Goal: Information Seeking & Learning: Learn about a topic

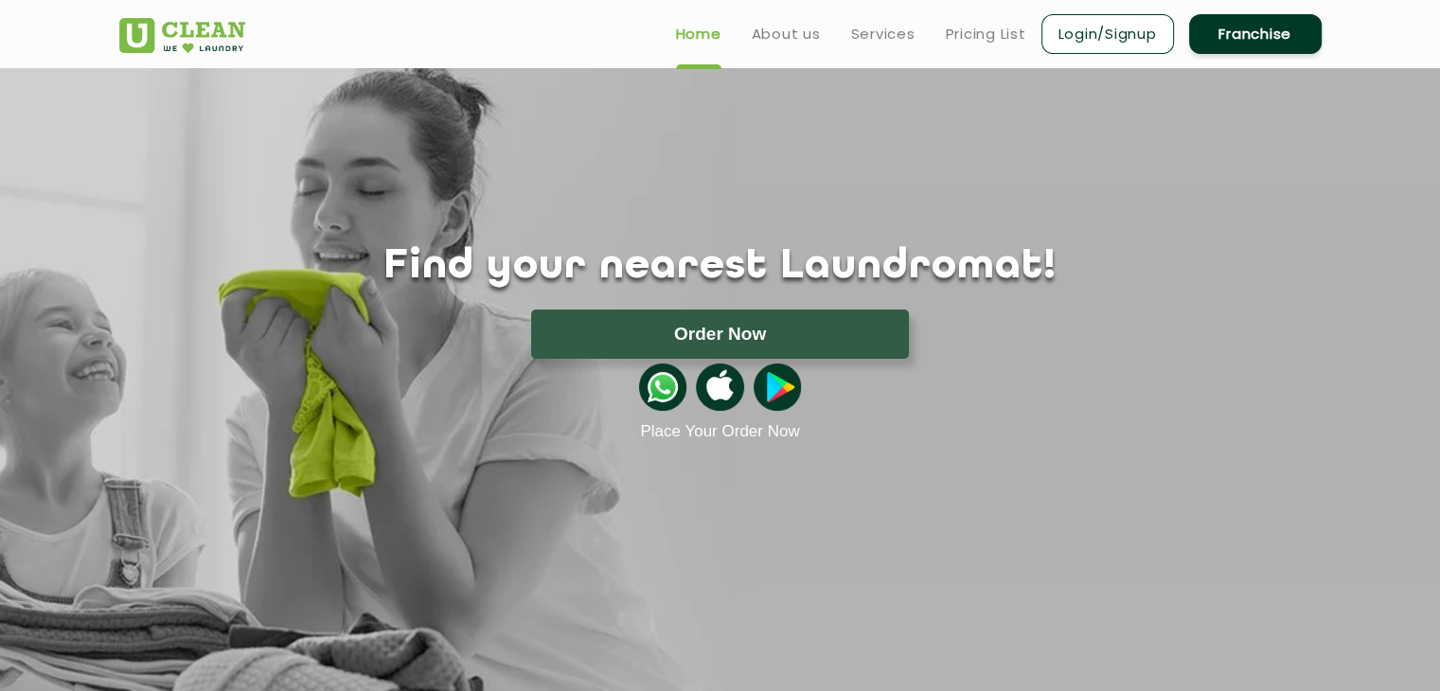
click at [1430, 43] on header "Home About us Services Pricing List Login/Signup Franchise" at bounding box center [720, 34] width 1440 height 68
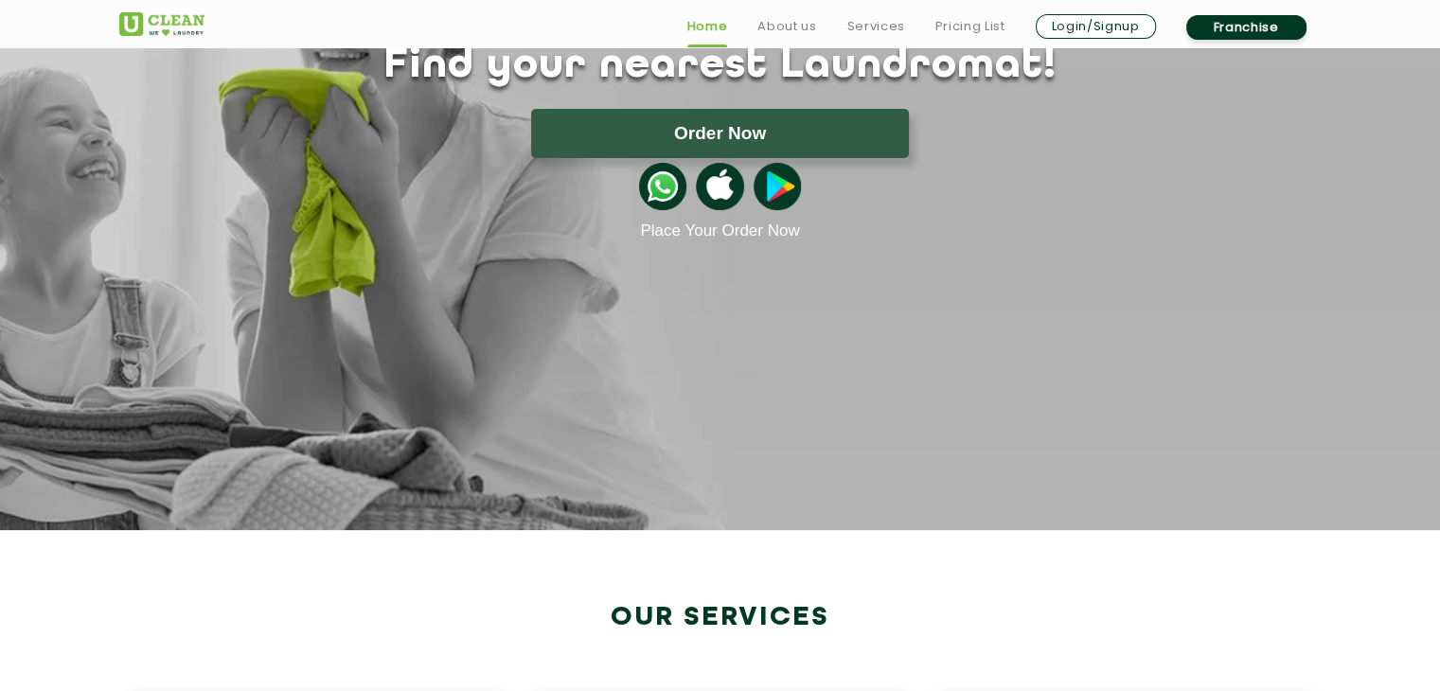
scroll to position [203, 0]
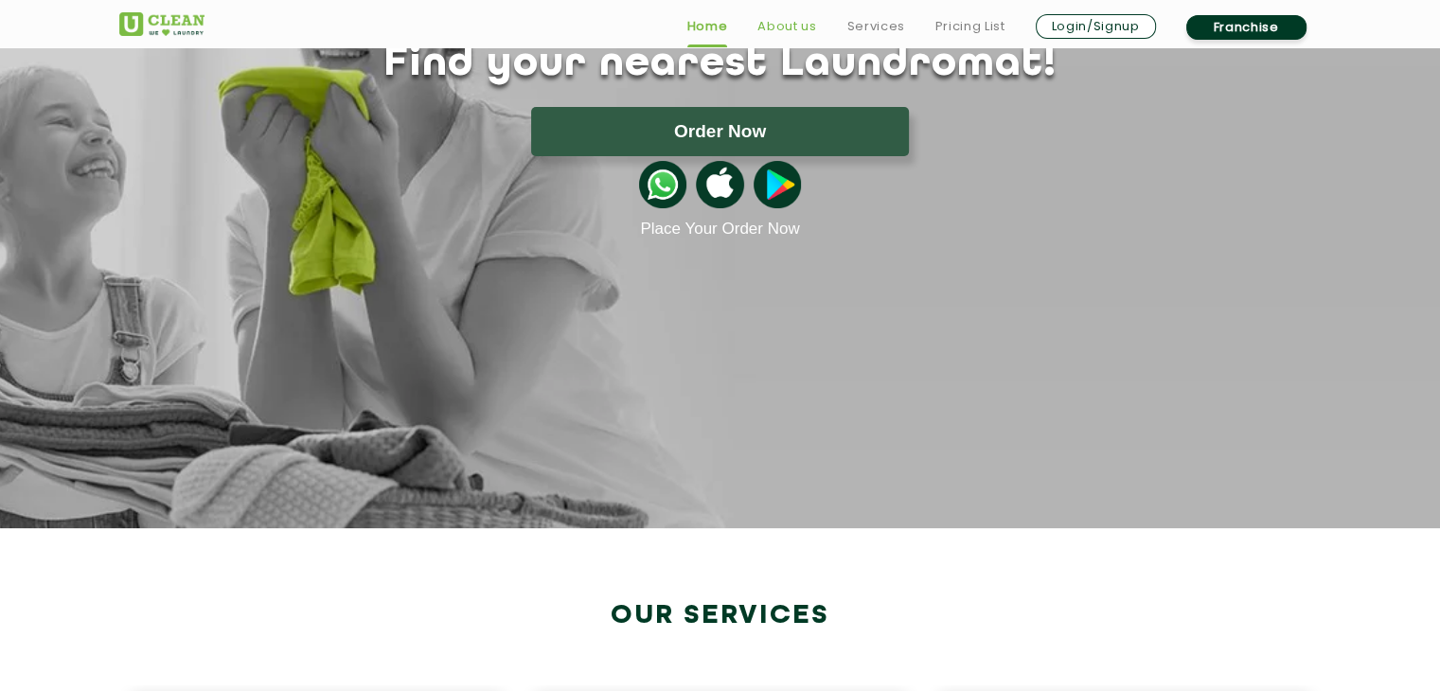
click at [782, 26] on link "About us" at bounding box center [786, 26] width 59 height 23
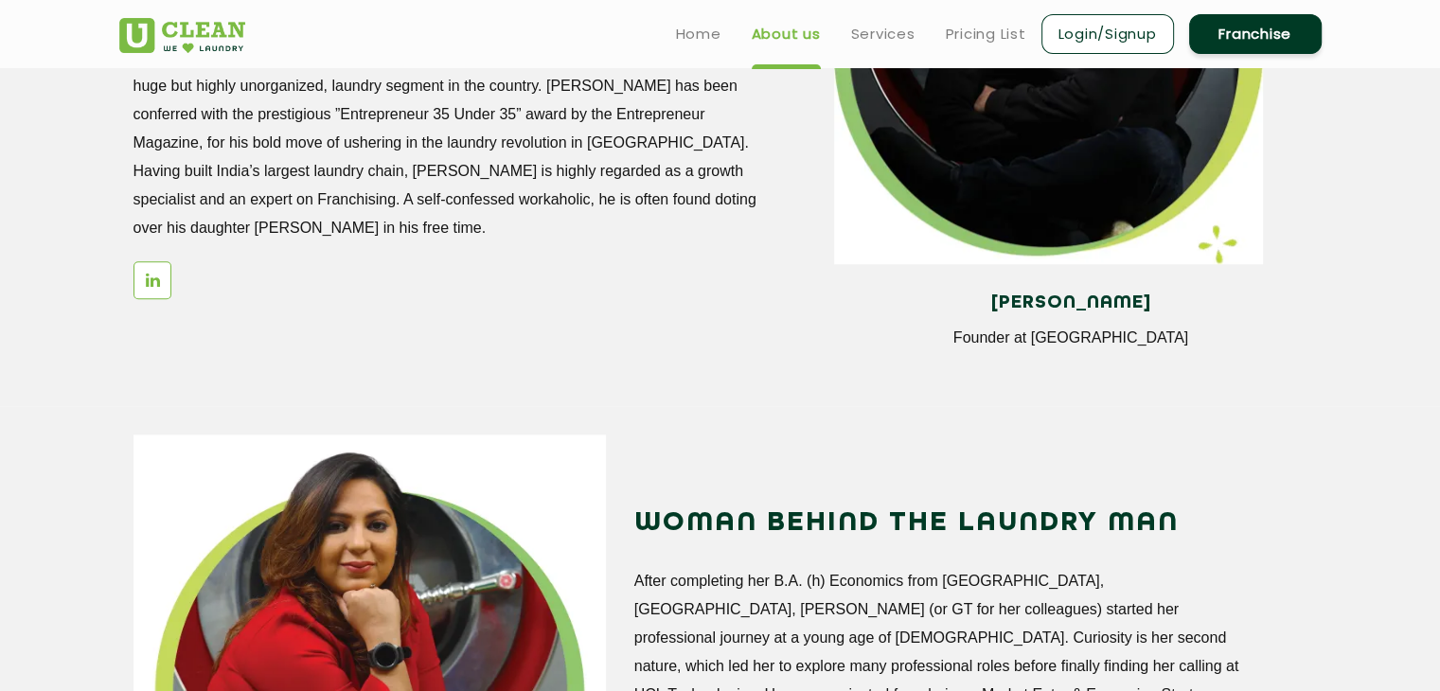
scroll to position [1707, 0]
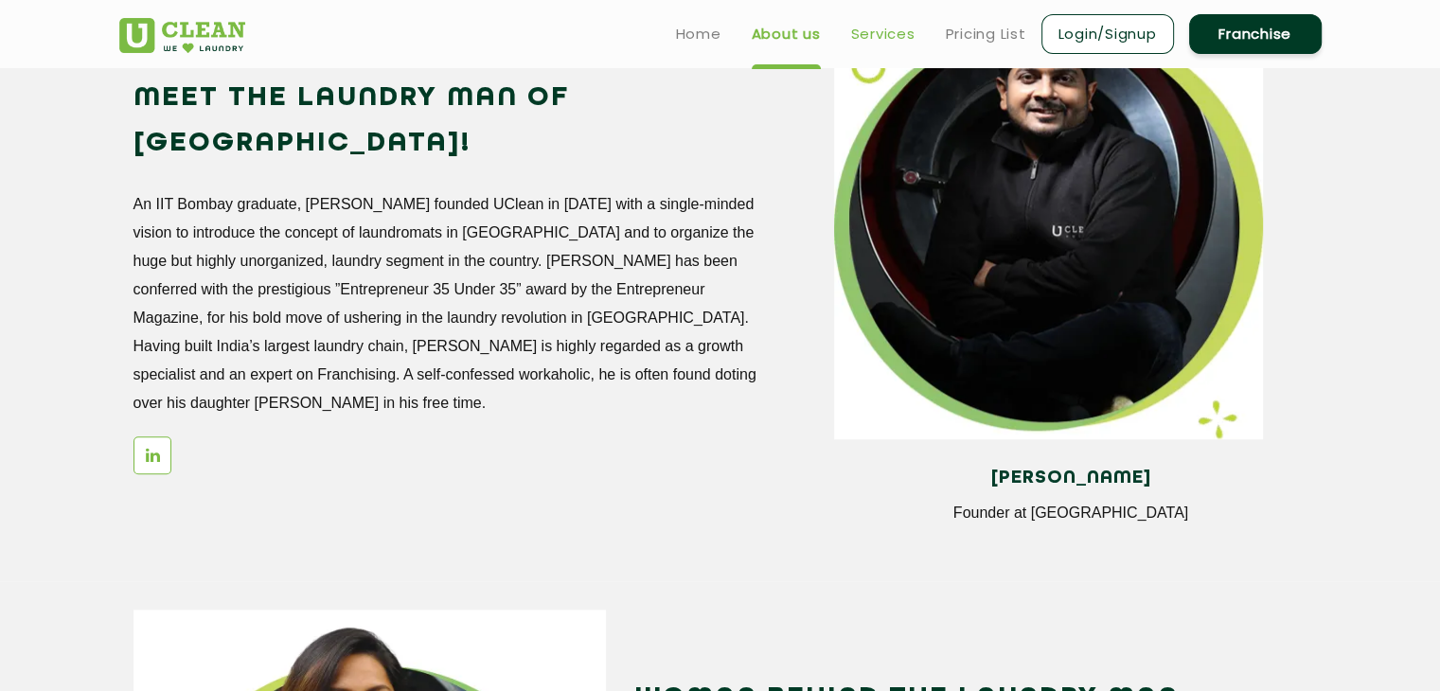
click at [866, 25] on link "Services" at bounding box center [883, 34] width 64 height 23
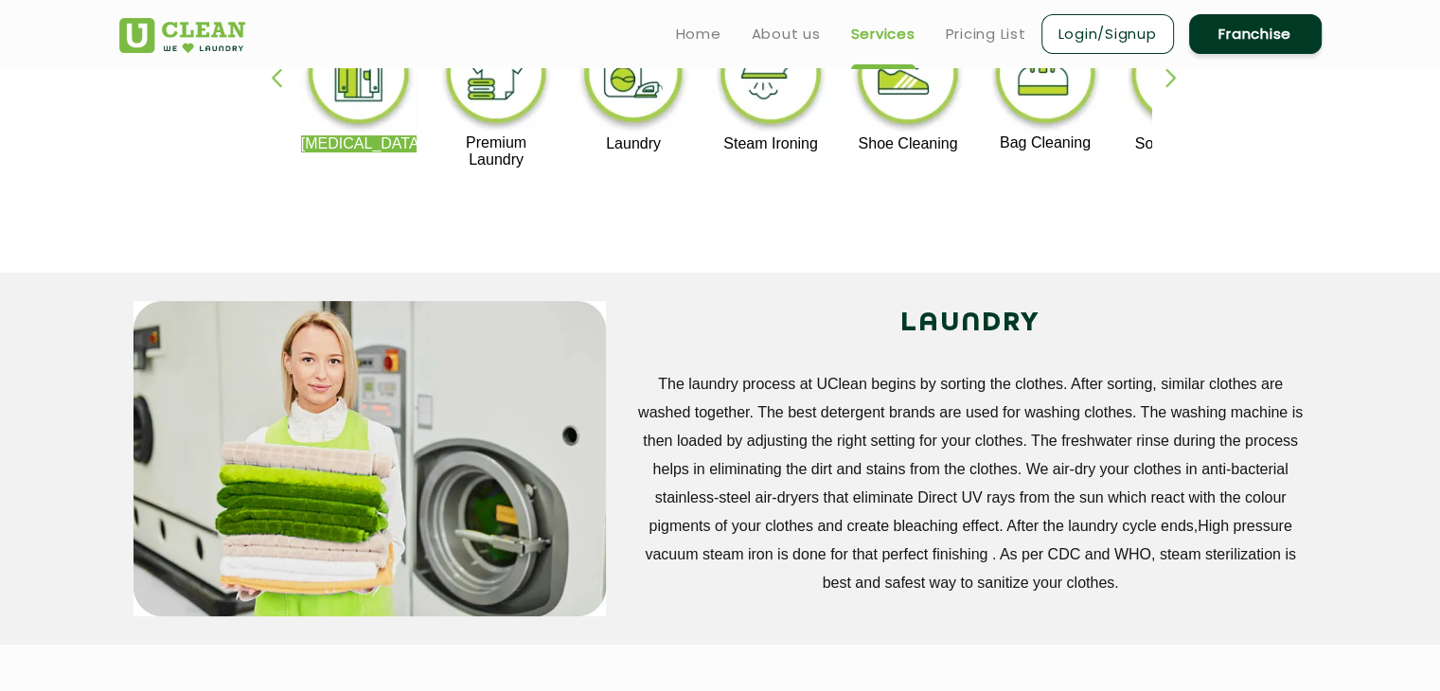
scroll to position [522, 0]
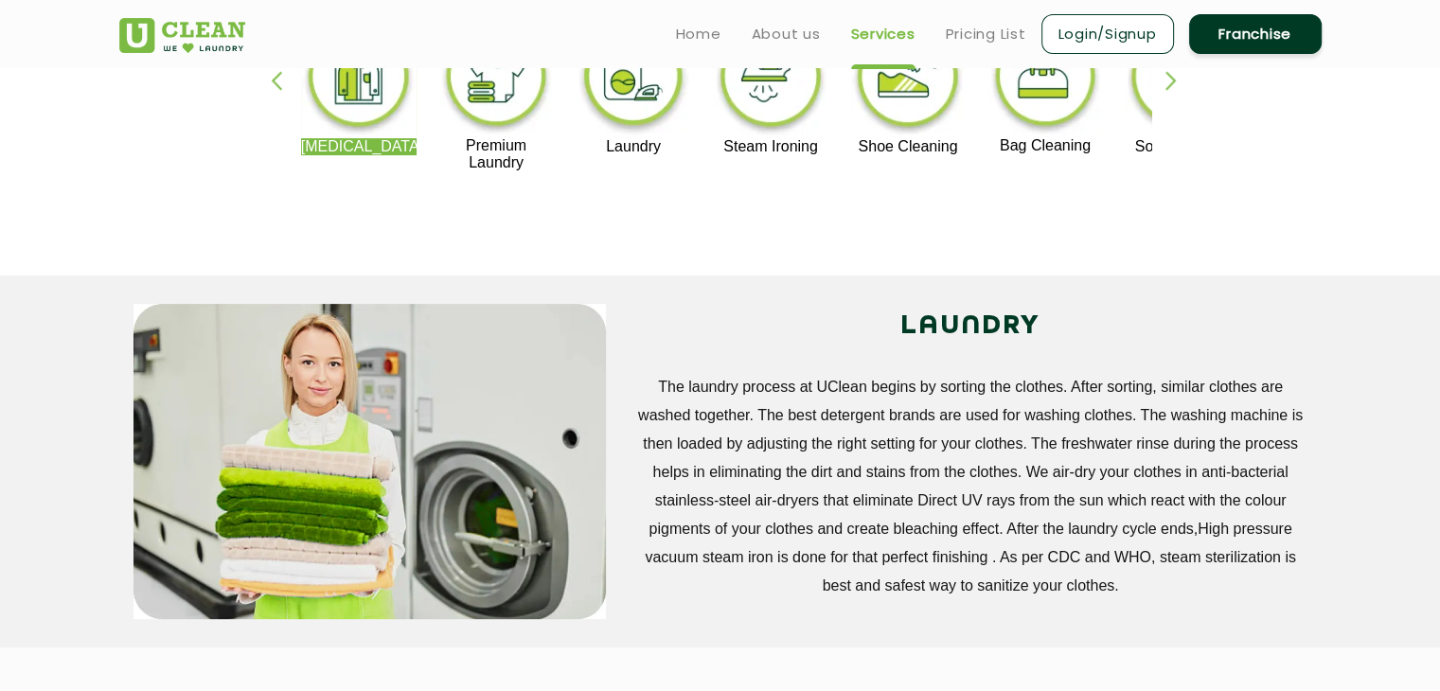
click at [495, 126] on img at bounding box center [496, 79] width 116 height 116
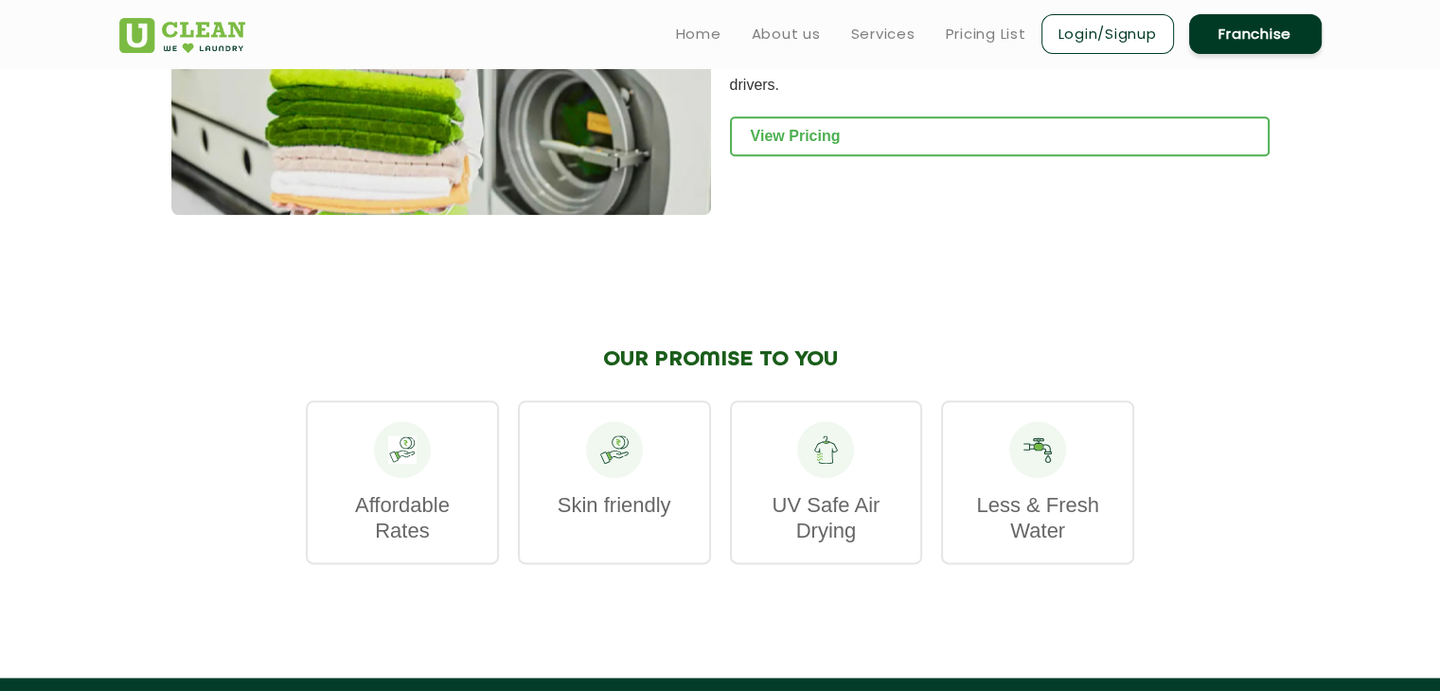
scroll to position [2143, 0]
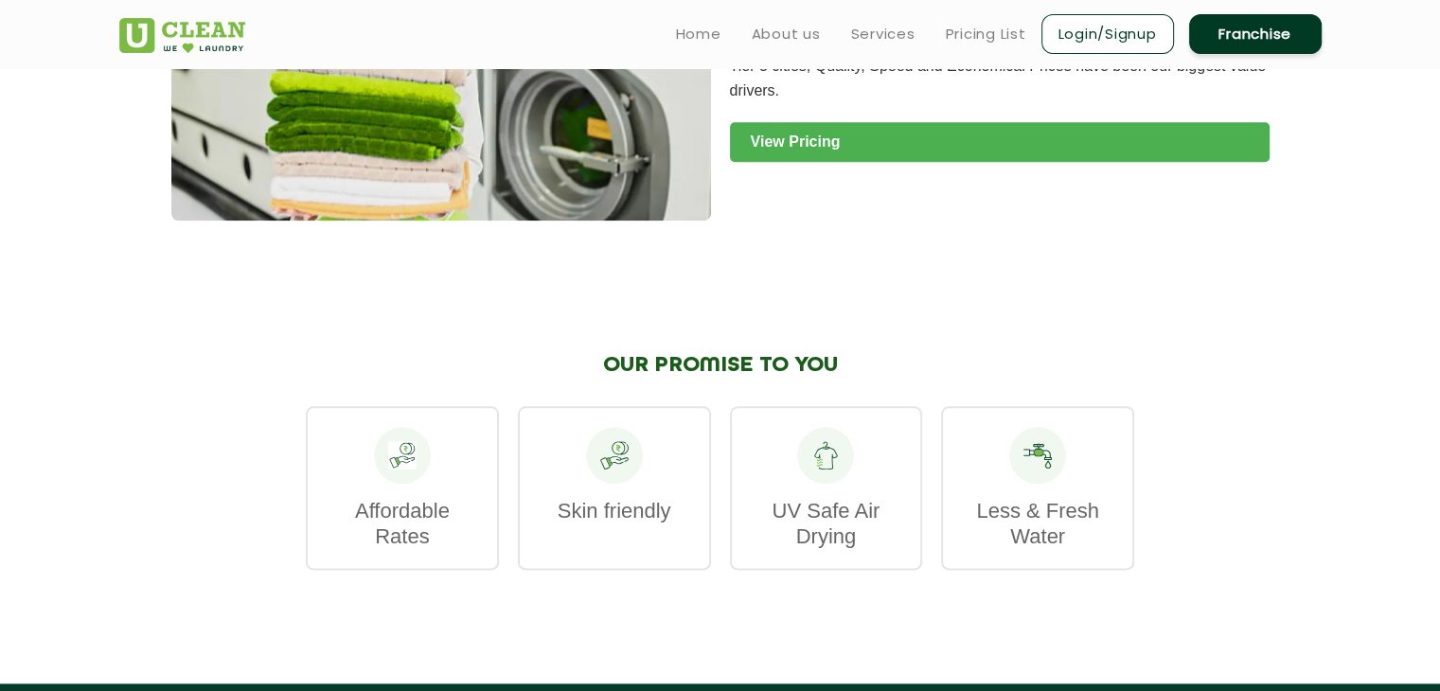
click at [842, 126] on link "View Pricing" at bounding box center [1000, 142] width 540 height 40
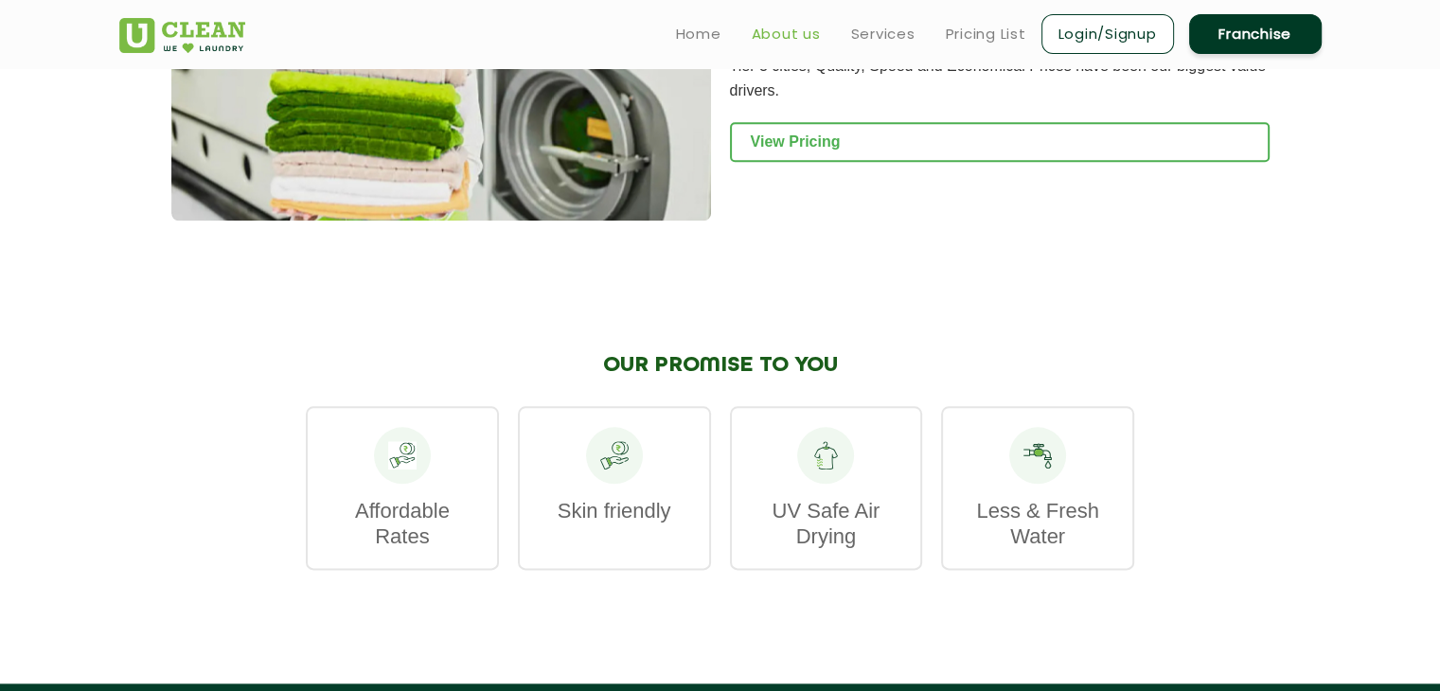
click at [769, 34] on link "About us" at bounding box center [786, 34] width 69 height 23
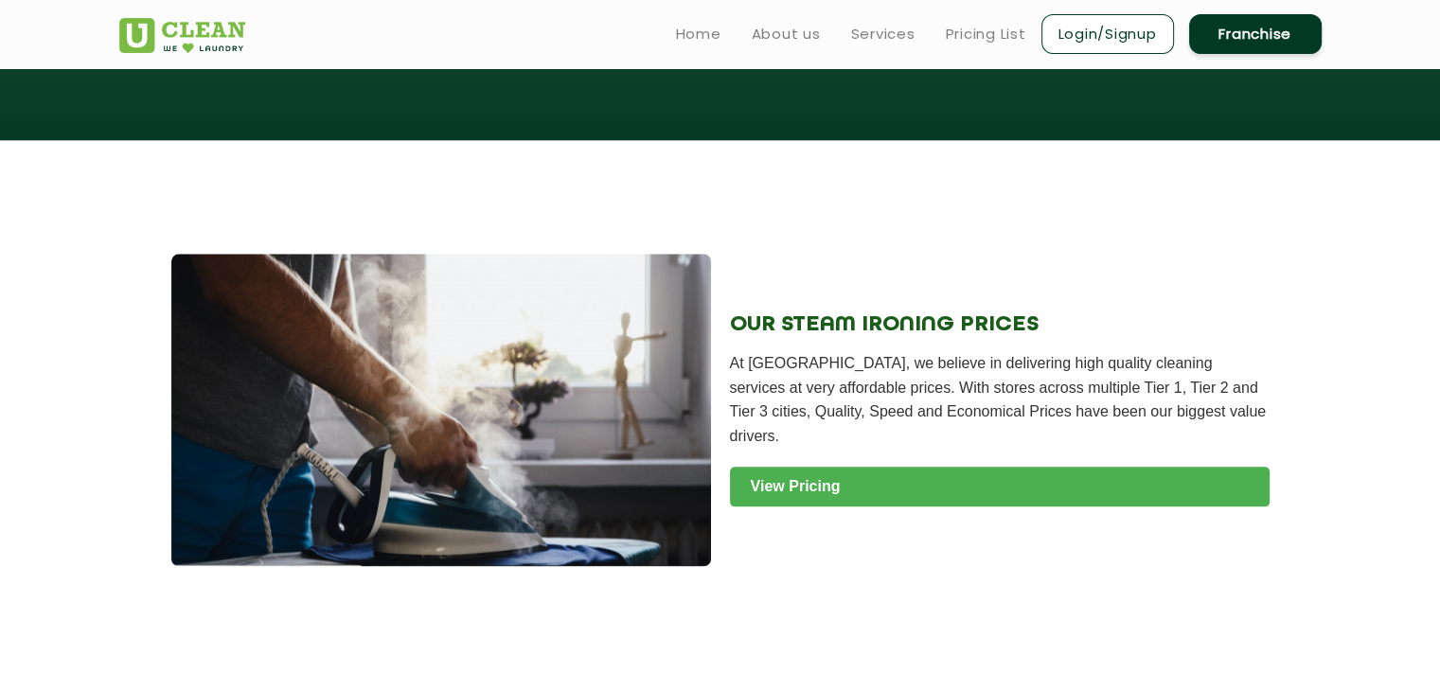
click at [880, 467] on link "View Pricing" at bounding box center [1000, 487] width 540 height 40
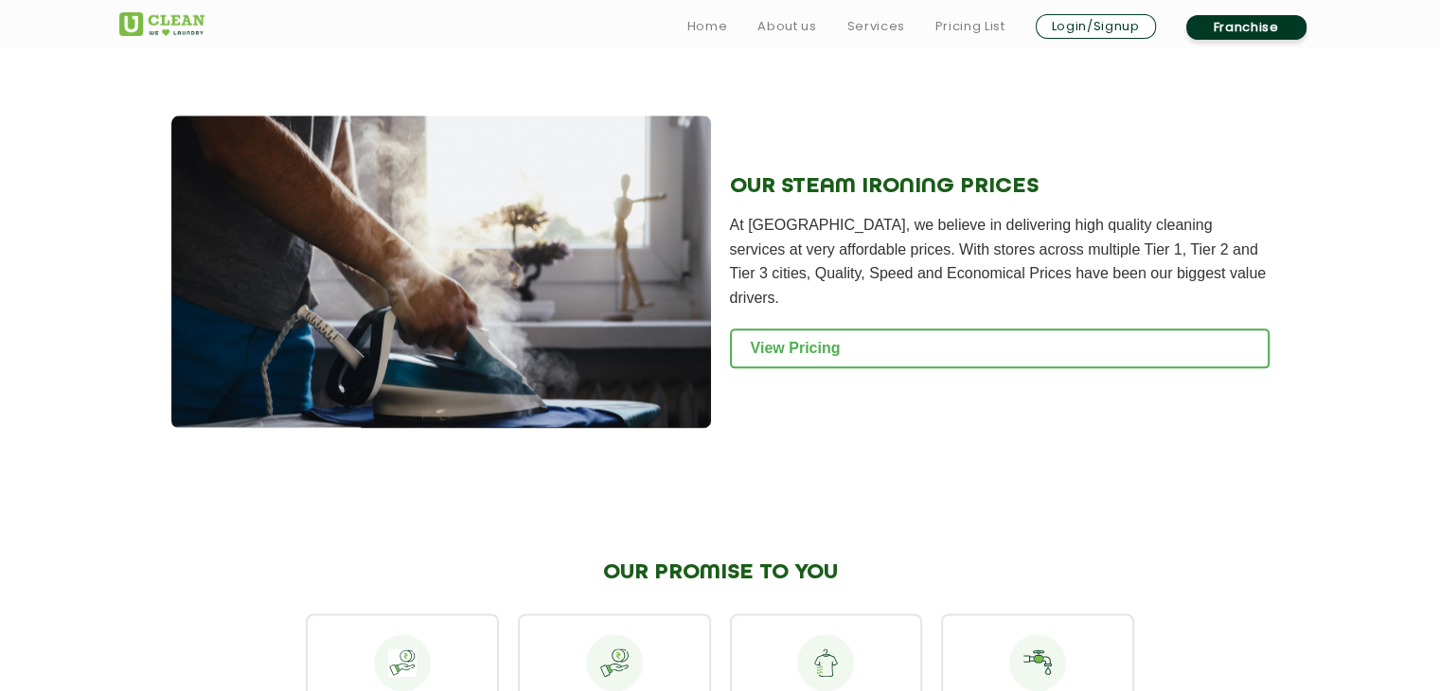
scroll to position [2282, 0]
click at [843, 296] on div "OUR STEAM IRONING PRICES At UClean, we believe in delivering high quality clean…" at bounding box center [1000, 271] width 540 height 312
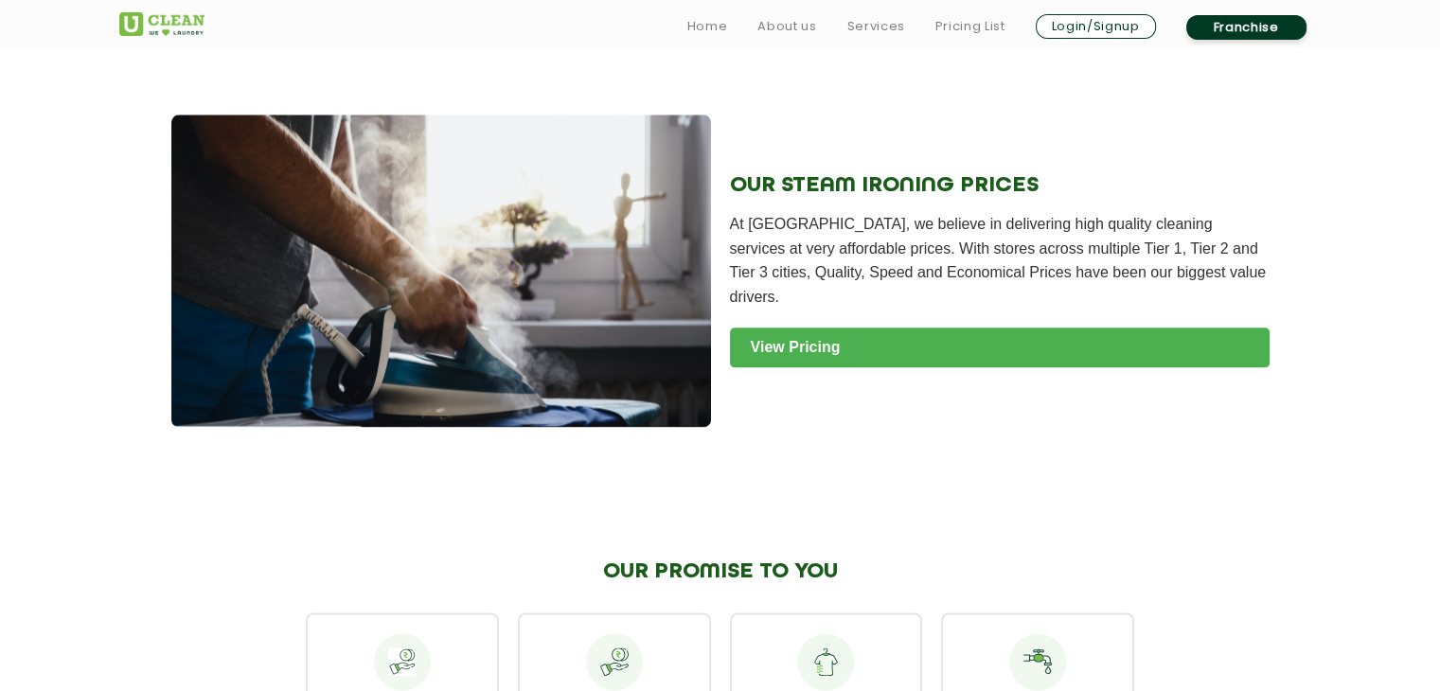
click at [827, 334] on link "View Pricing" at bounding box center [1000, 348] width 540 height 40
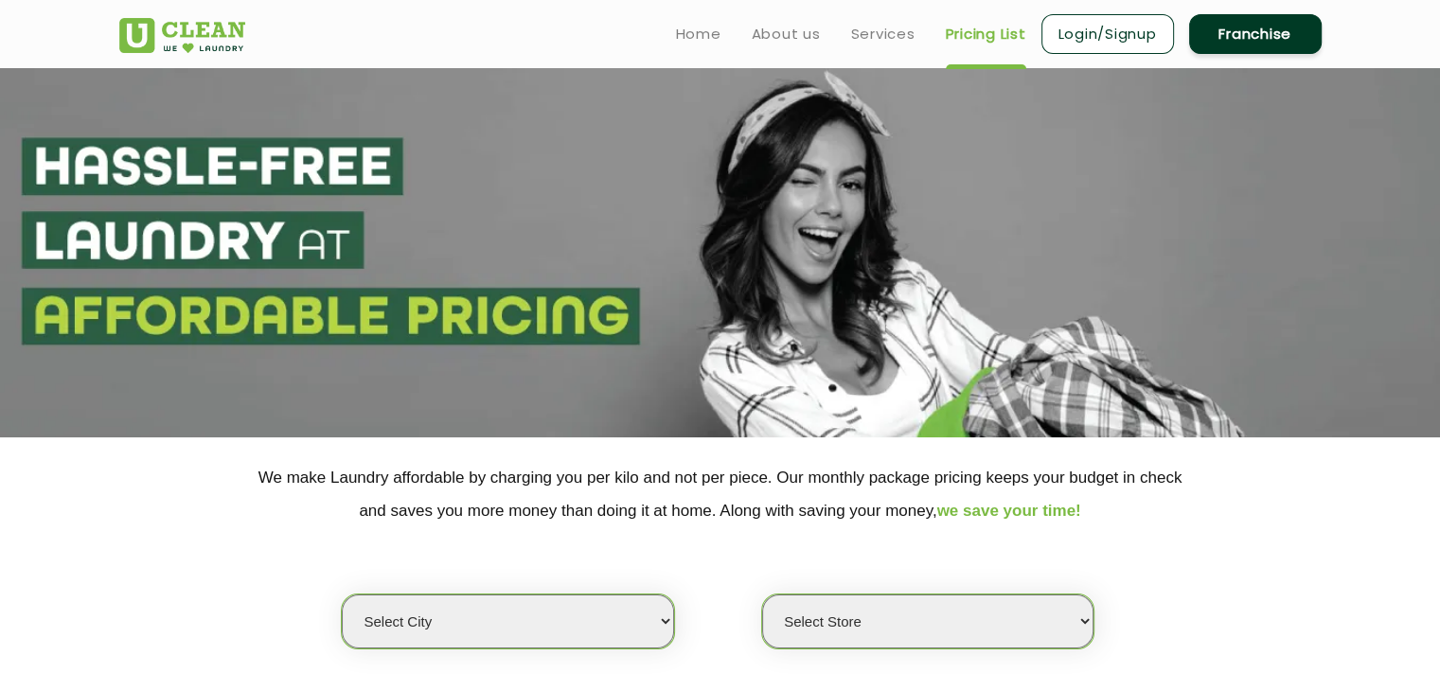
click at [590, 624] on select "Select city Aalo Agartala Agra Ahmedabad Akola Aligarh Alwar - UClean Select Am…" at bounding box center [507, 621] width 331 height 54
select select "47"
click at [342, 594] on select "Select city Aalo Agartala Agra Ahmedabad Akola Aligarh Alwar - UClean Select Am…" at bounding box center [507, 621] width 331 height 54
click at [852, 615] on select "Select Store UClean Bahraich" at bounding box center [927, 621] width 331 height 54
select select "161"
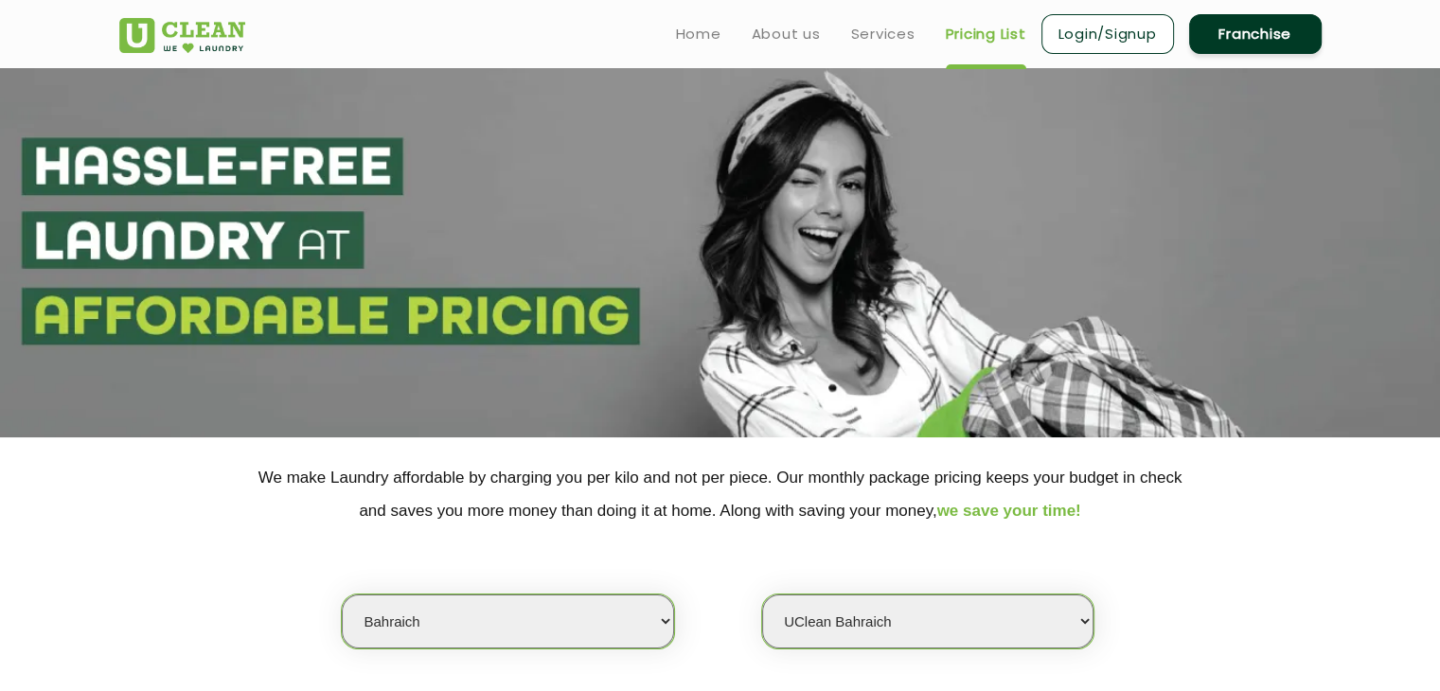
click at [762, 594] on select "Select Store UClean Bahraich" at bounding box center [927, 621] width 331 height 54
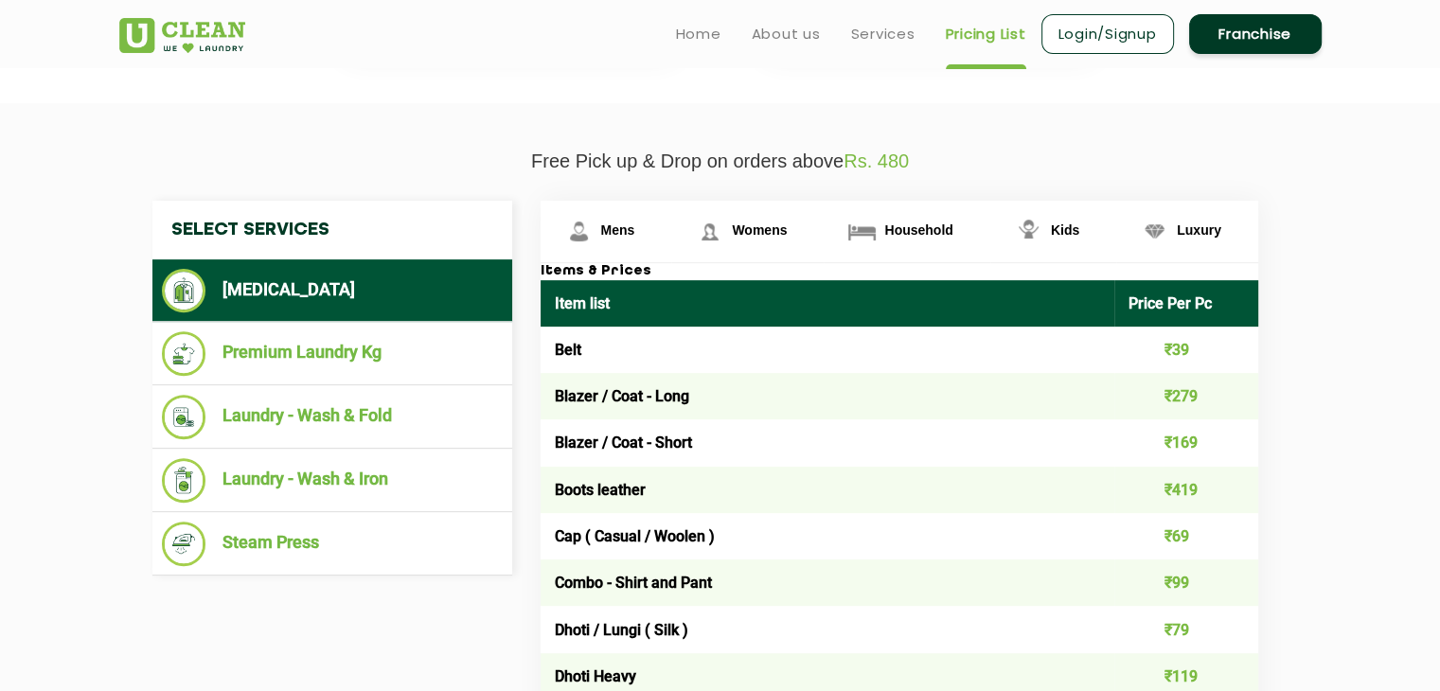
scroll to position [593, 0]
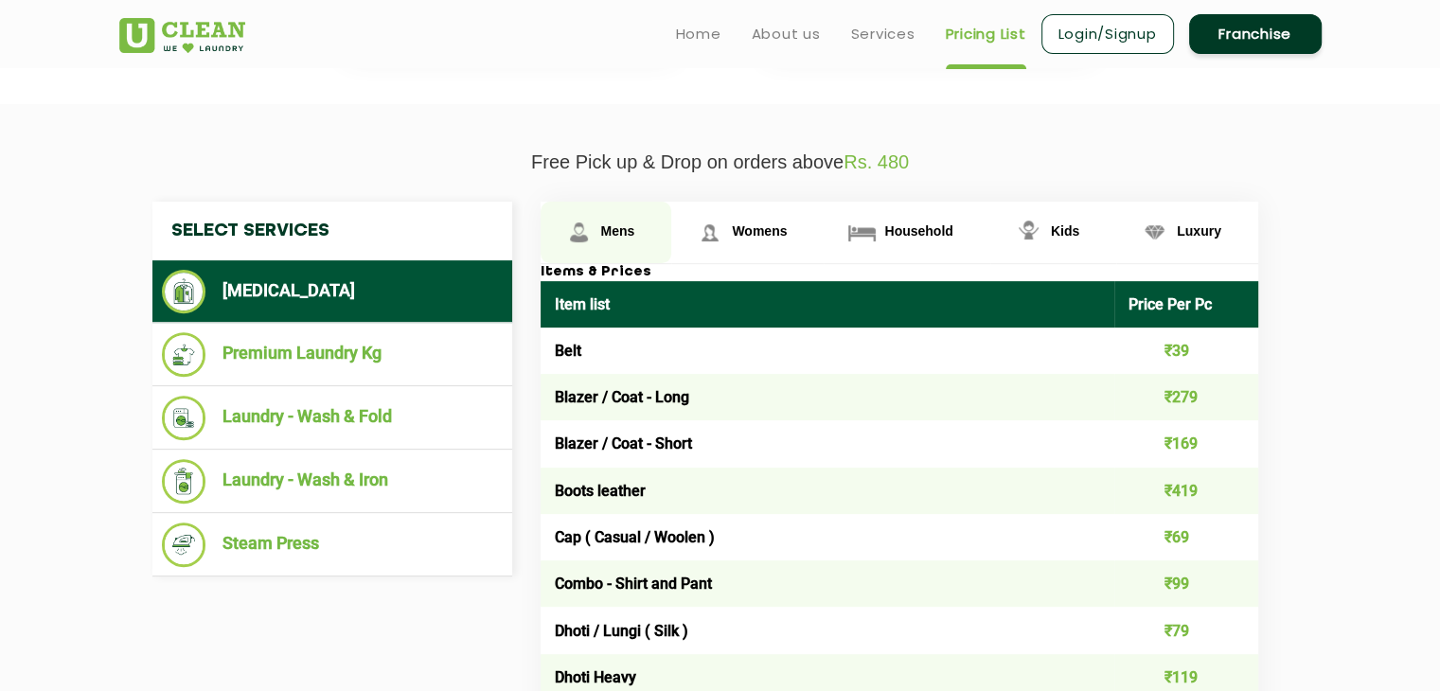
click at [607, 223] on span "Mens" at bounding box center [618, 230] width 34 height 15
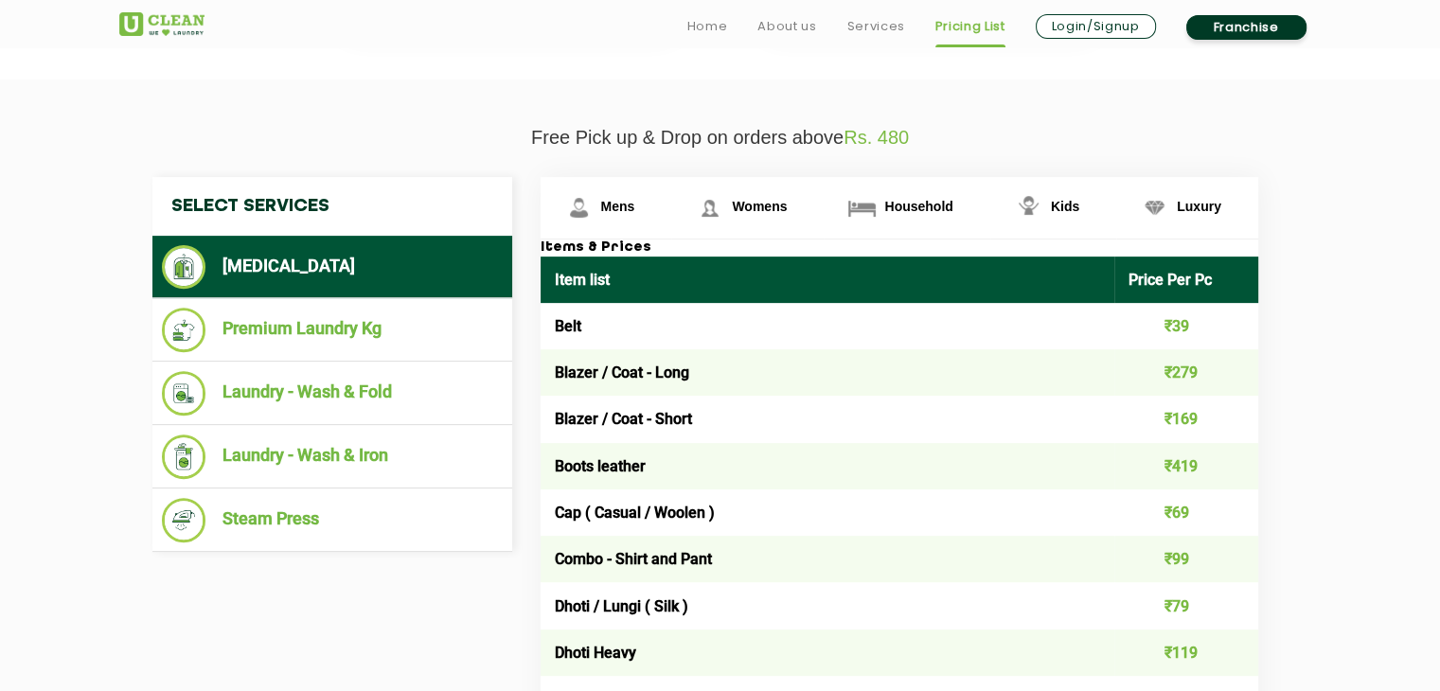
scroll to position [624, 0]
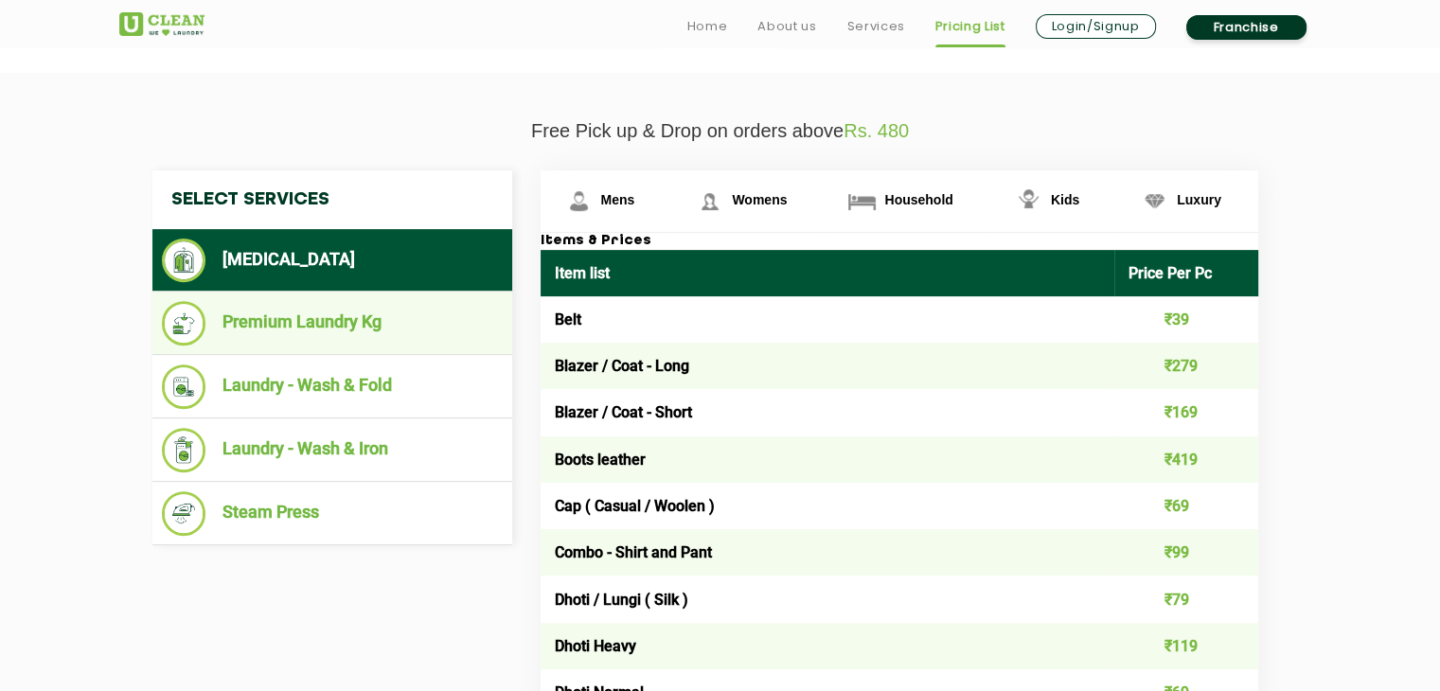
click at [304, 323] on li "Premium Laundry Kg" at bounding box center [332, 323] width 341 height 44
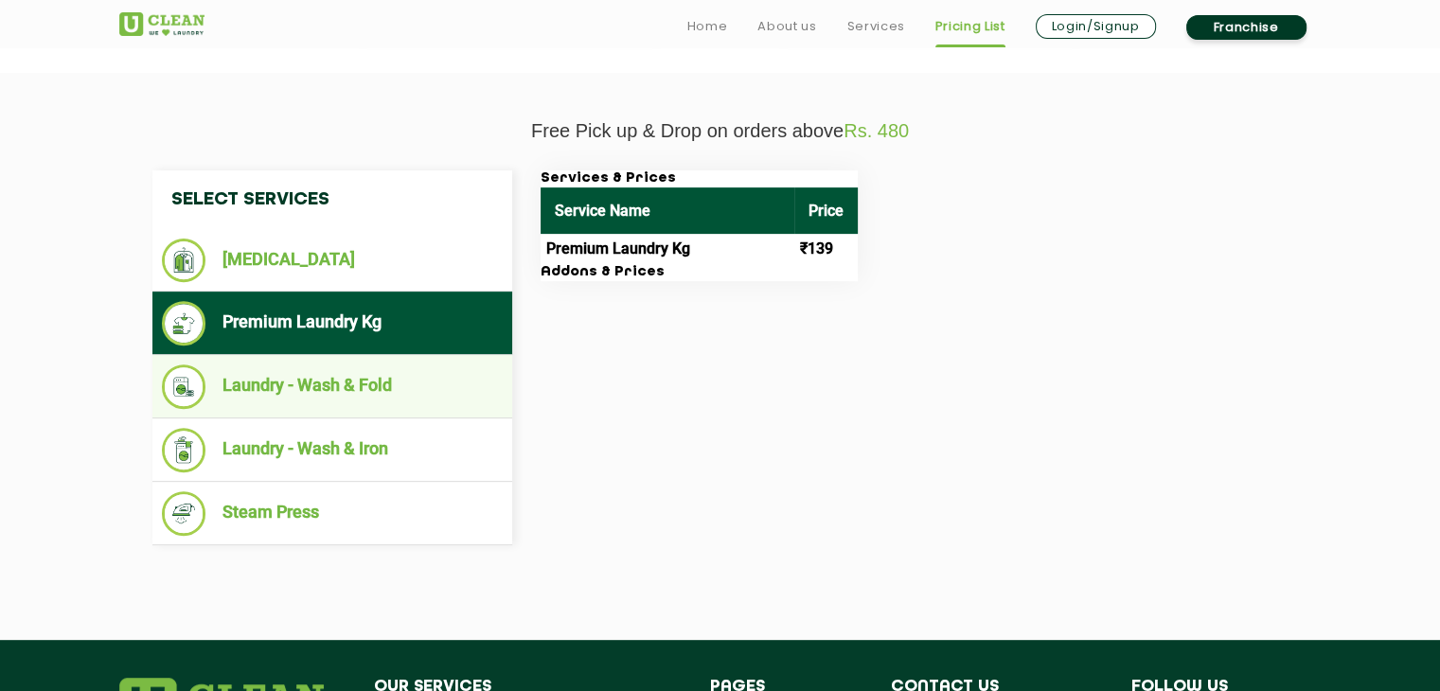
click at [398, 387] on li "Laundry - Wash & Fold" at bounding box center [332, 386] width 341 height 44
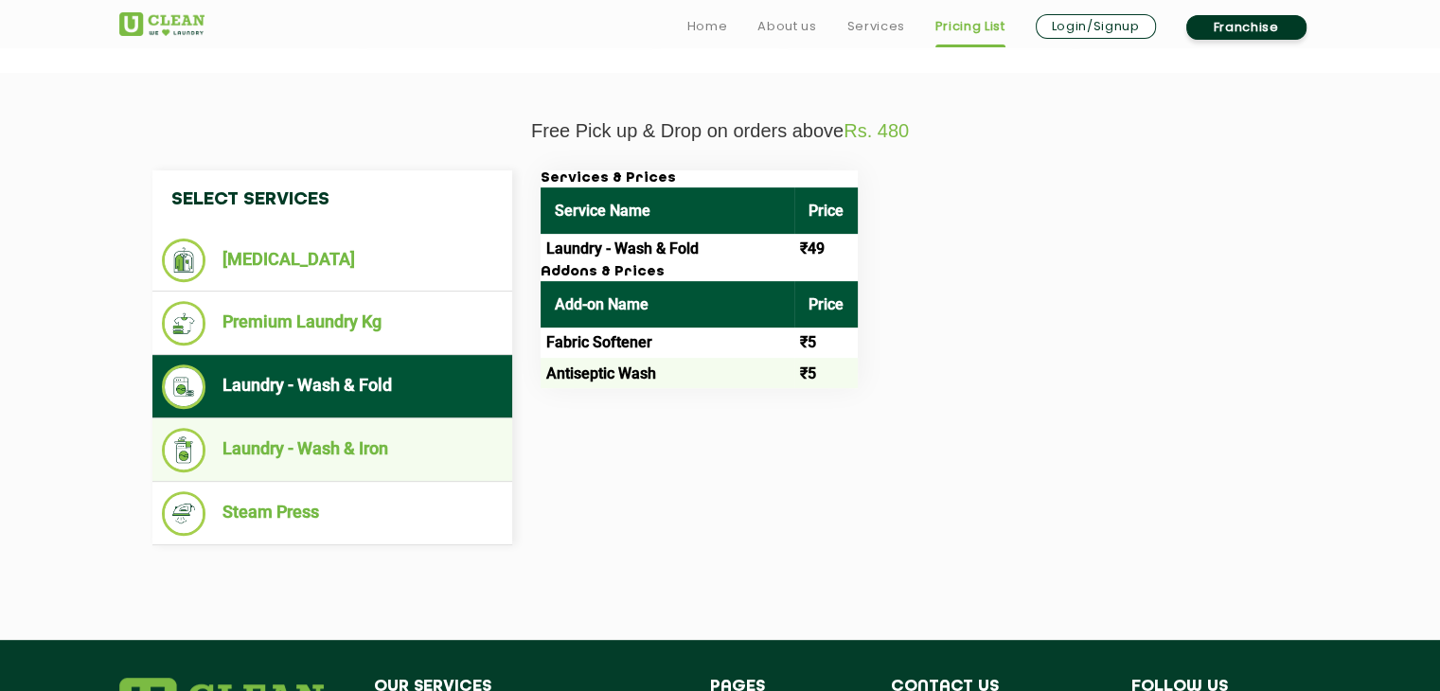
click at [350, 450] on li "Laundry - Wash & Iron" at bounding box center [332, 450] width 341 height 44
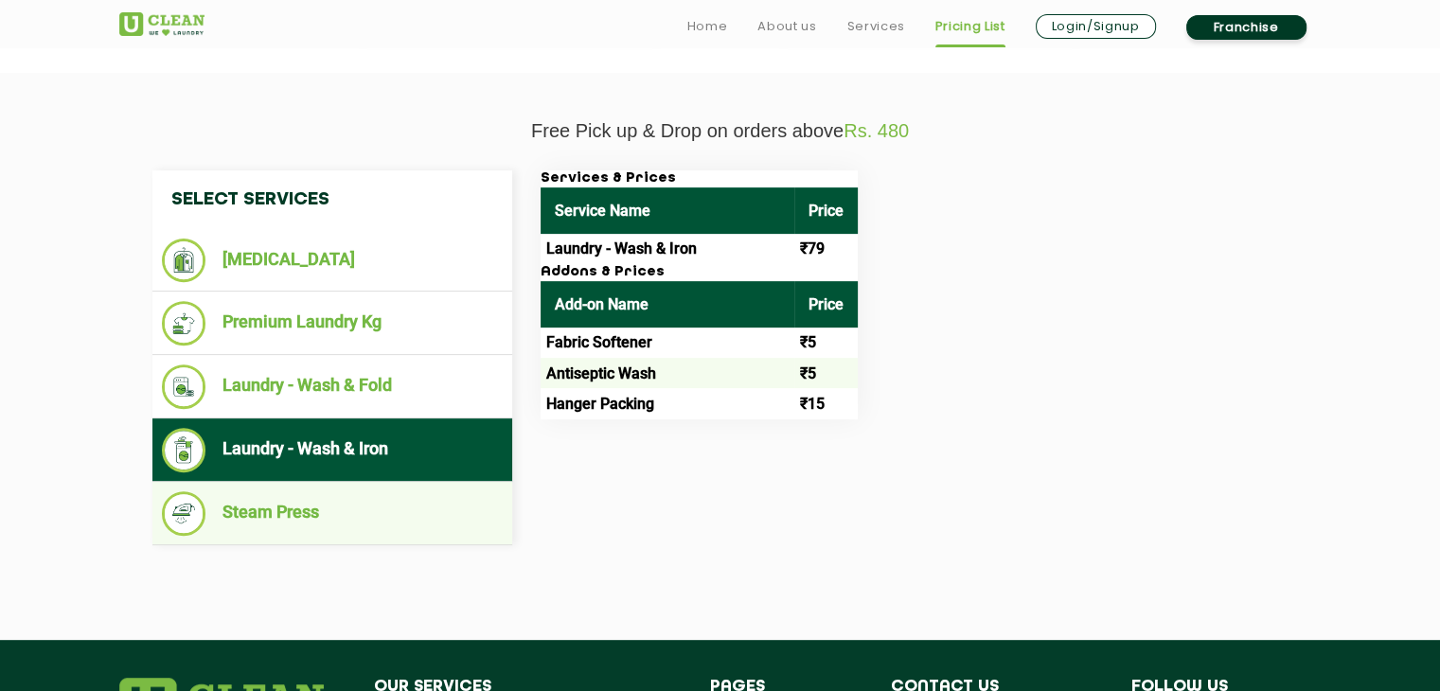
click at [331, 499] on li "Steam Press" at bounding box center [332, 513] width 341 height 44
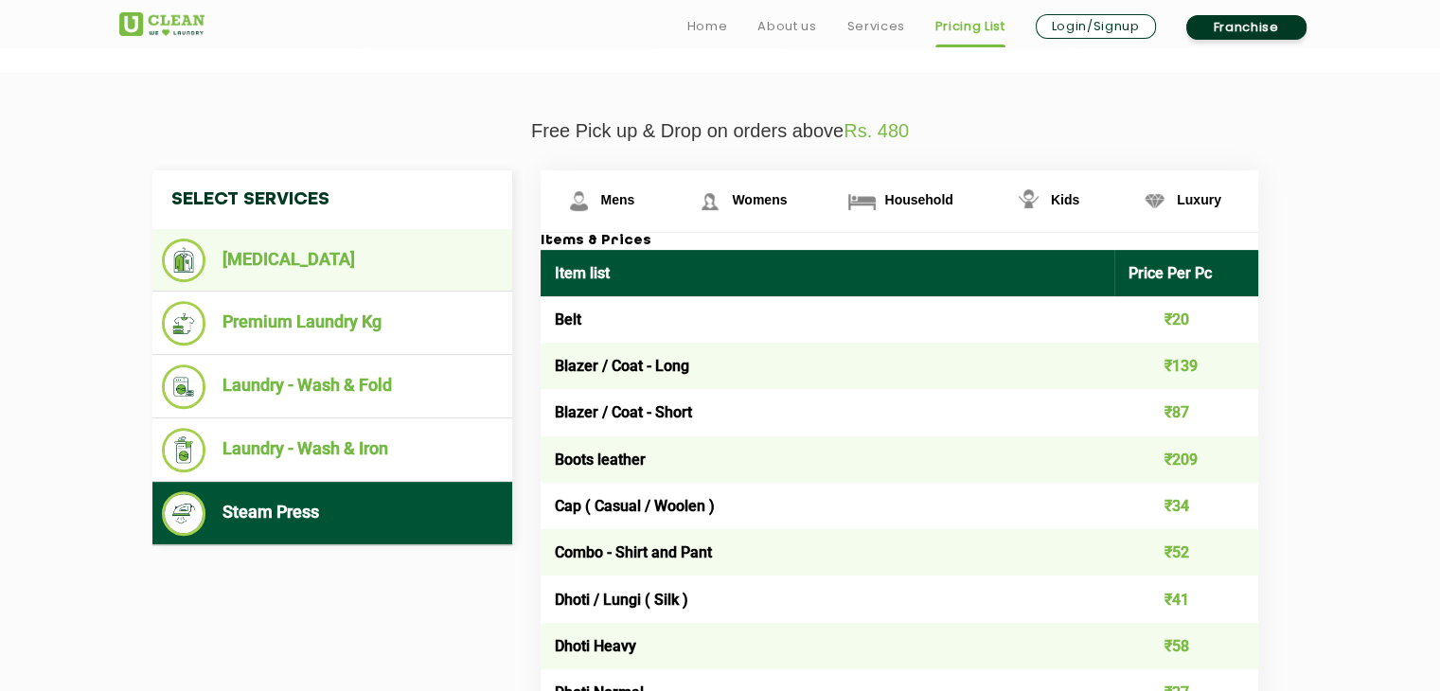
click at [329, 248] on li "[MEDICAL_DATA]" at bounding box center [332, 261] width 341 height 44
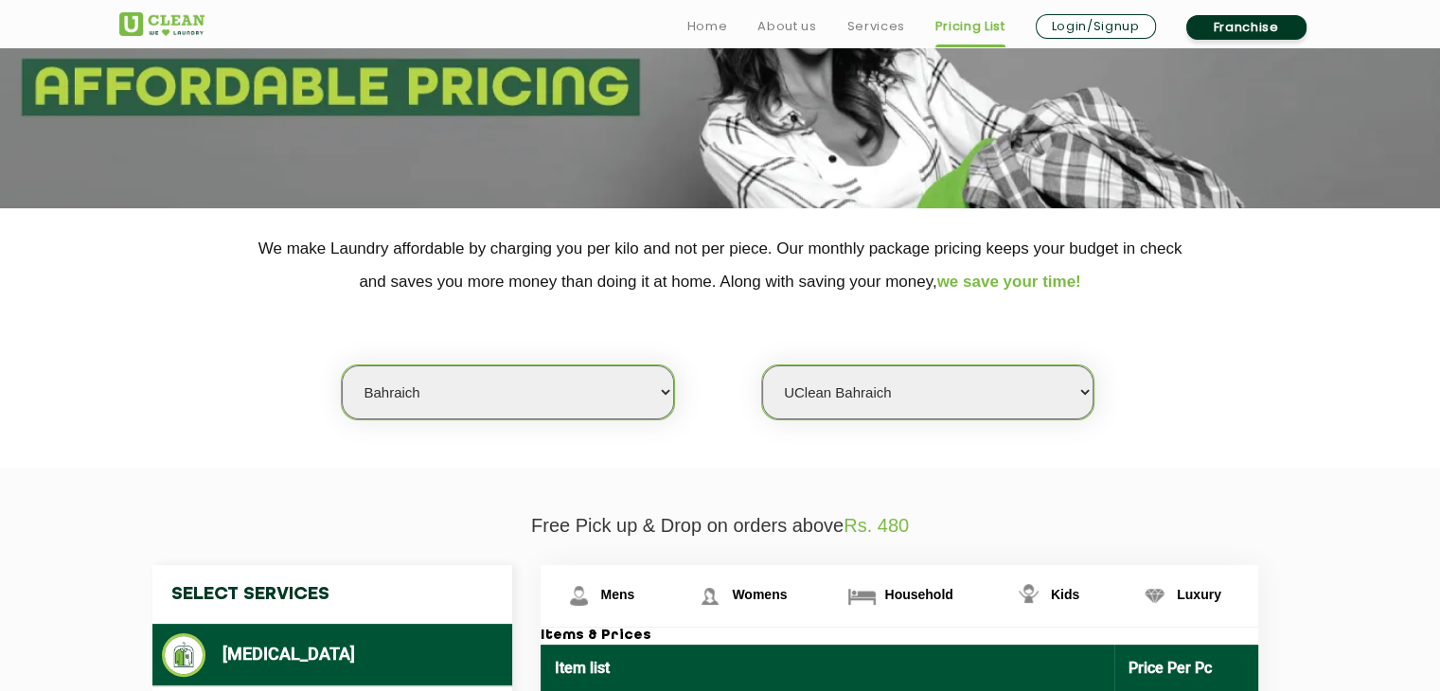
scroll to position [231, 0]
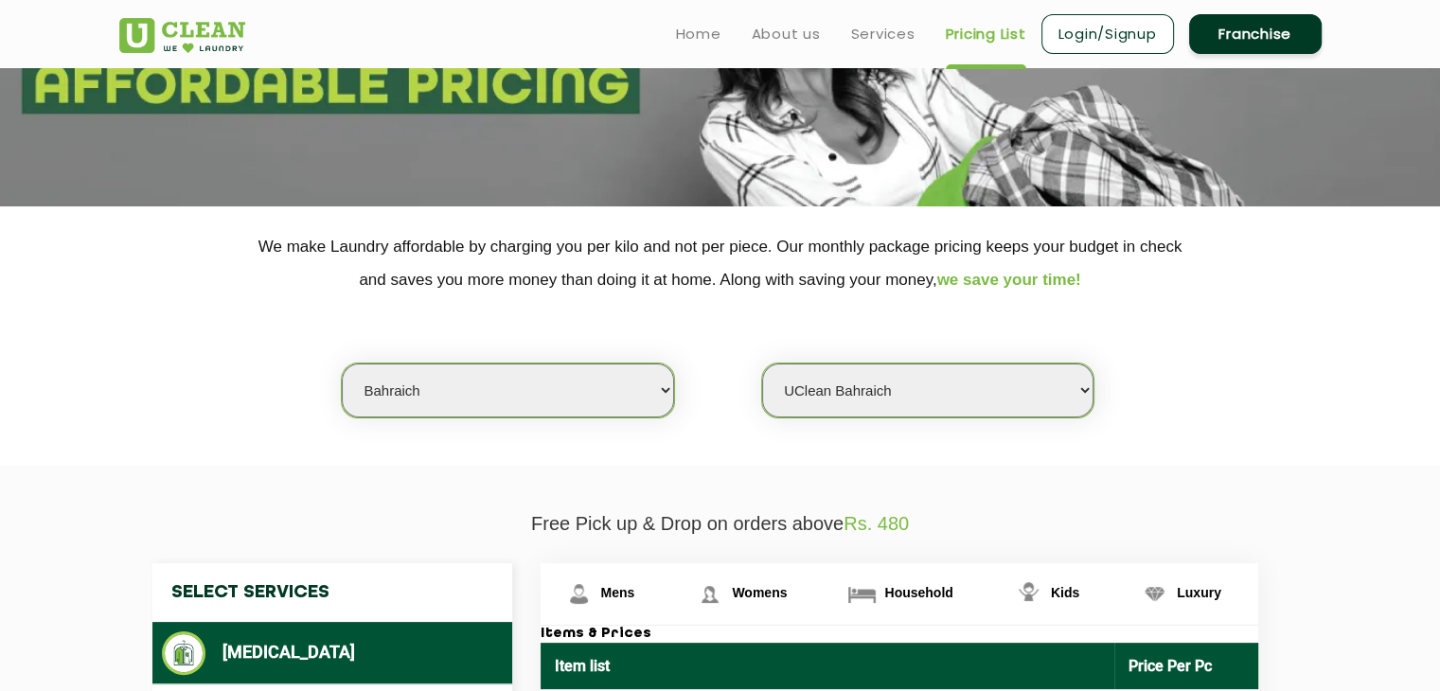
click at [492, 372] on select "Select city Aalo Agartala Agra Ahmedabad Akola Aligarh Alwar - UClean Select Am…" at bounding box center [507, 390] width 331 height 54
select select "205"
click at [342, 363] on select "Select city Aalo Agartala Agra Ahmedabad Akola Aligarh Alwar - UClean Select Am…" at bounding box center [507, 390] width 331 height 54
select select "0"
click at [486, 387] on select "Select city Aalo Agartala Agra Ahmedabad Akola Aligarh Alwar - UClean Select Am…" at bounding box center [507, 390] width 331 height 54
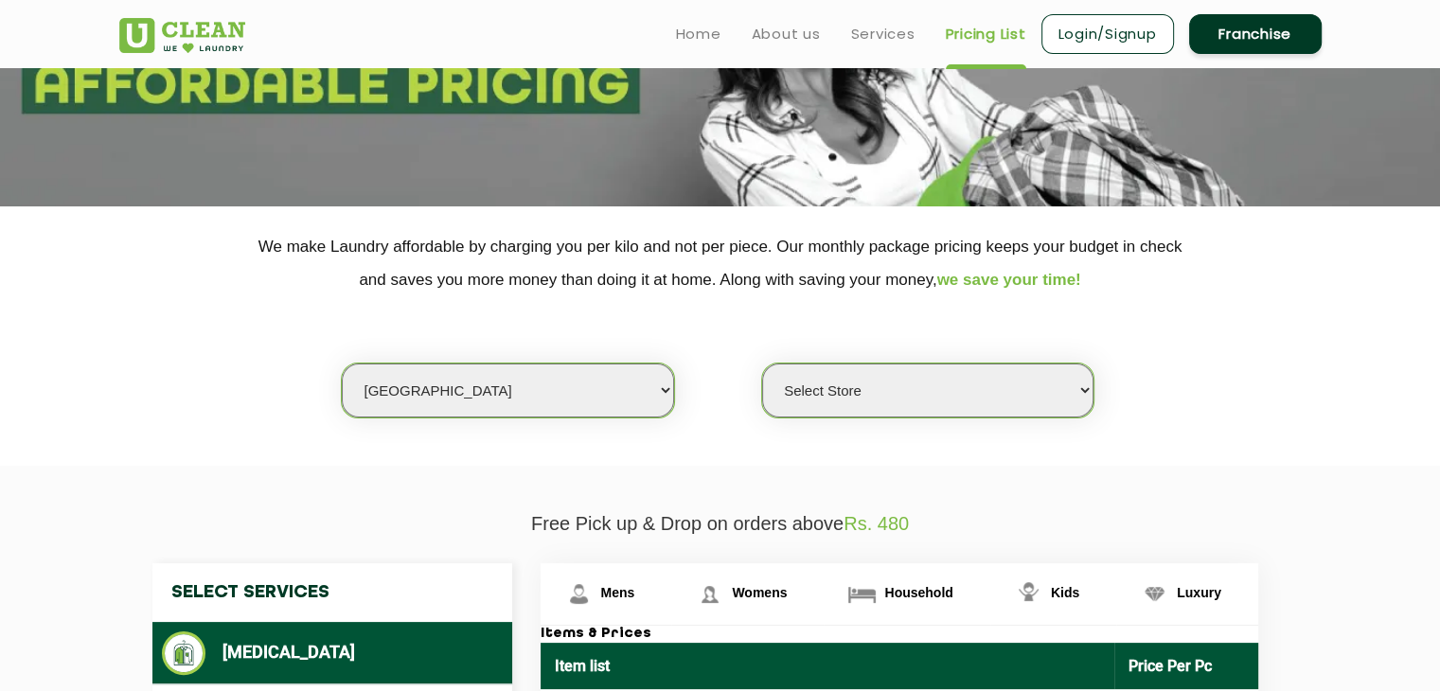
select select "47"
click at [342, 363] on select "Select city Aalo Agartala Agra Ahmedabad Akola Aligarh Alwar - UClean Select Am…" at bounding box center [507, 390] width 331 height 54
select select "161"
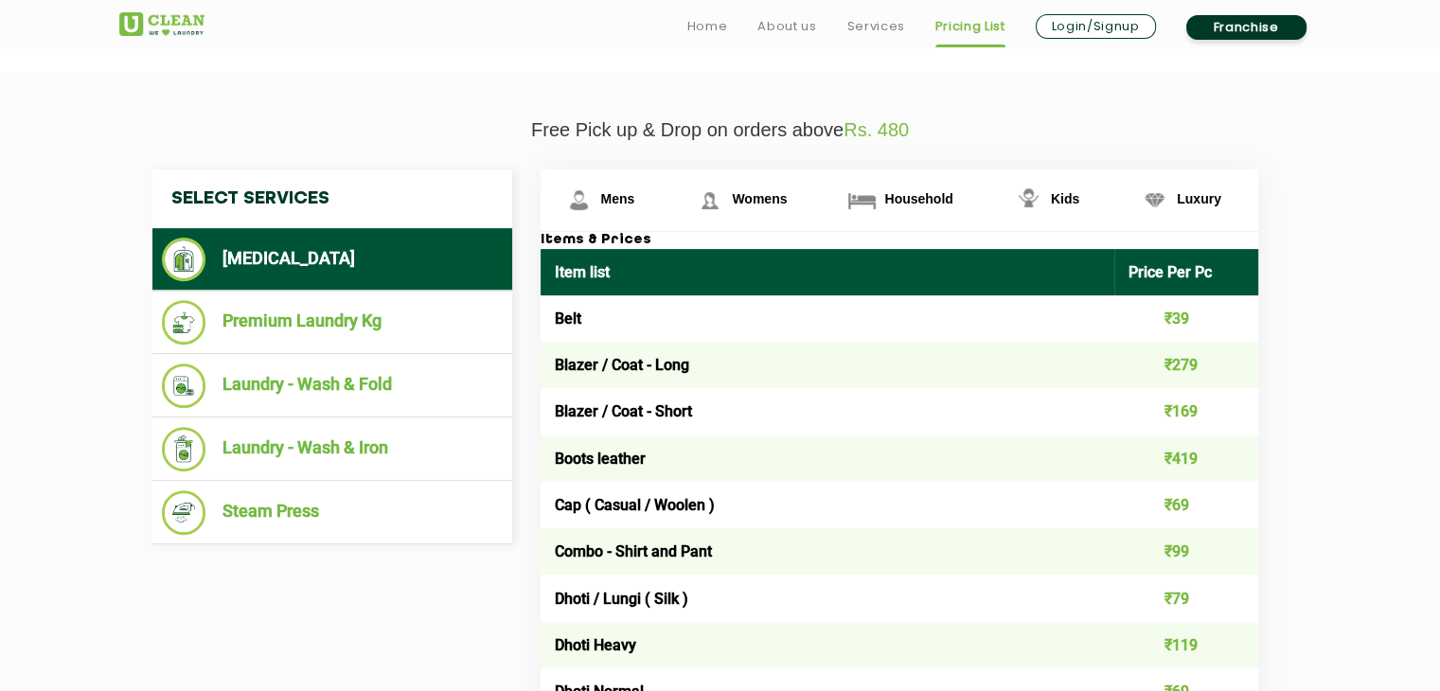
scroll to position [625, 0]
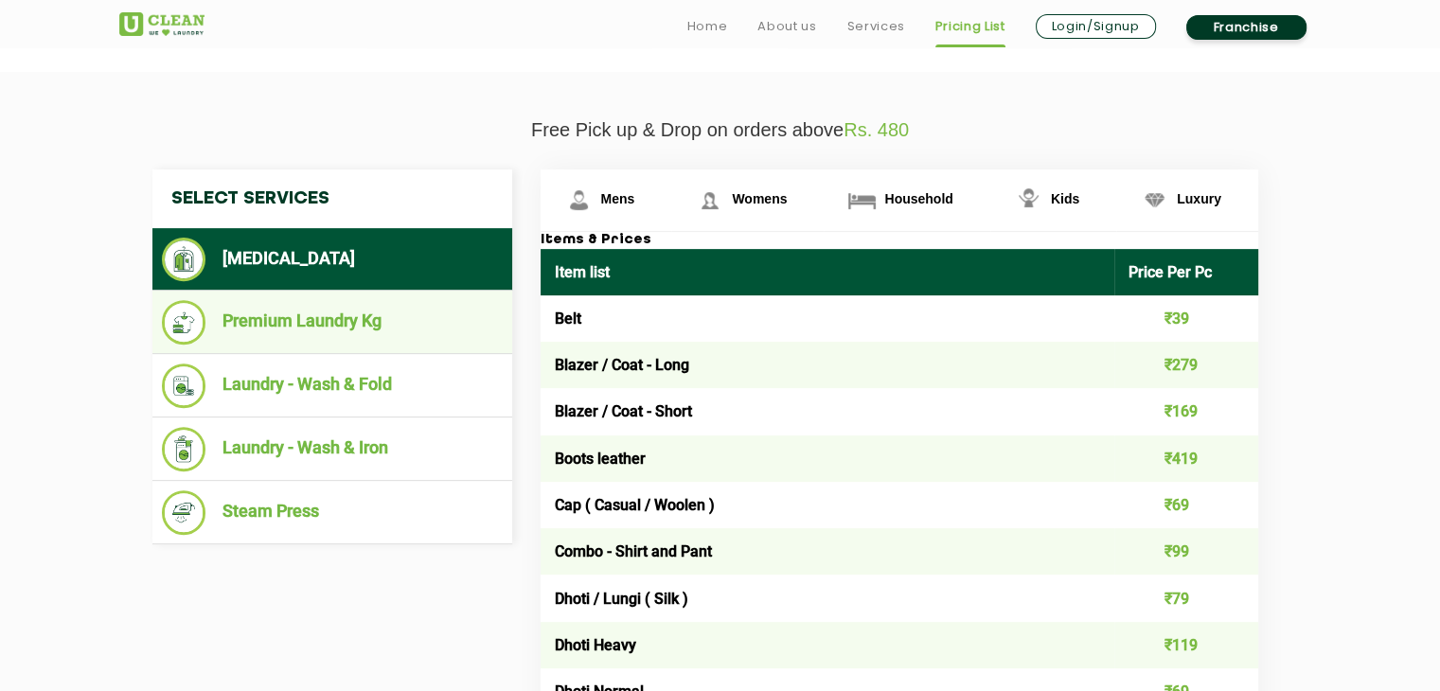
click at [347, 318] on li "Premium Laundry Kg" at bounding box center [332, 322] width 341 height 44
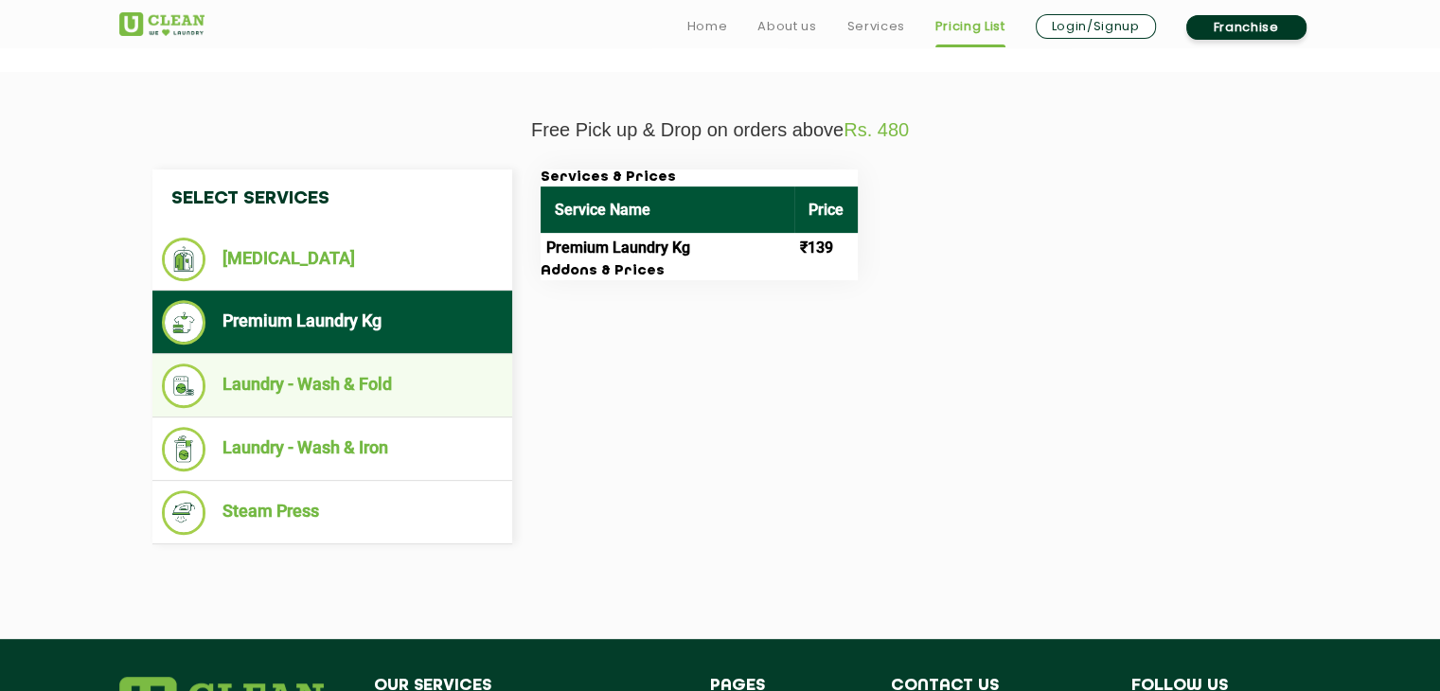
click at [329, 387] on li "Laundry - Wash & Fold" at bounding box center [332, 385] width 341 height 44
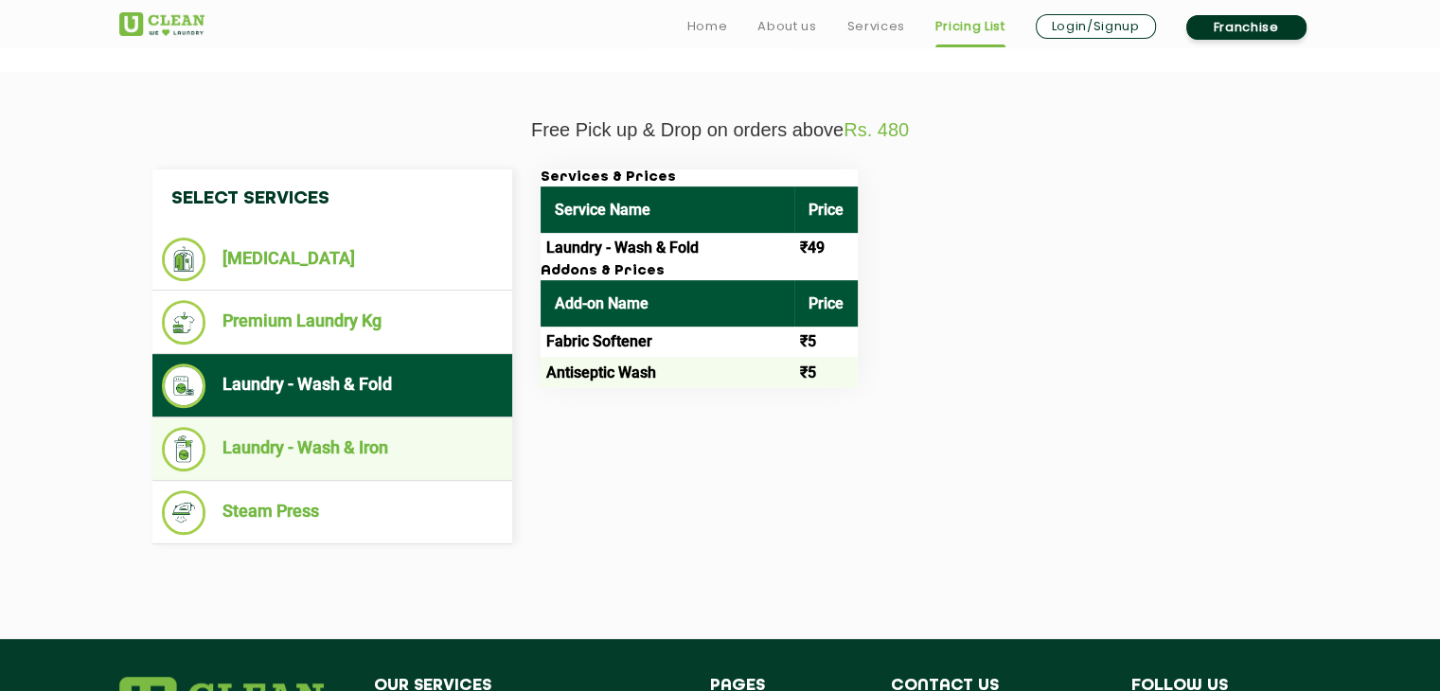
click at [312, 445] on li "Laundry - Wash & Iron" at bounding box center [332, 449] width 341 height 44
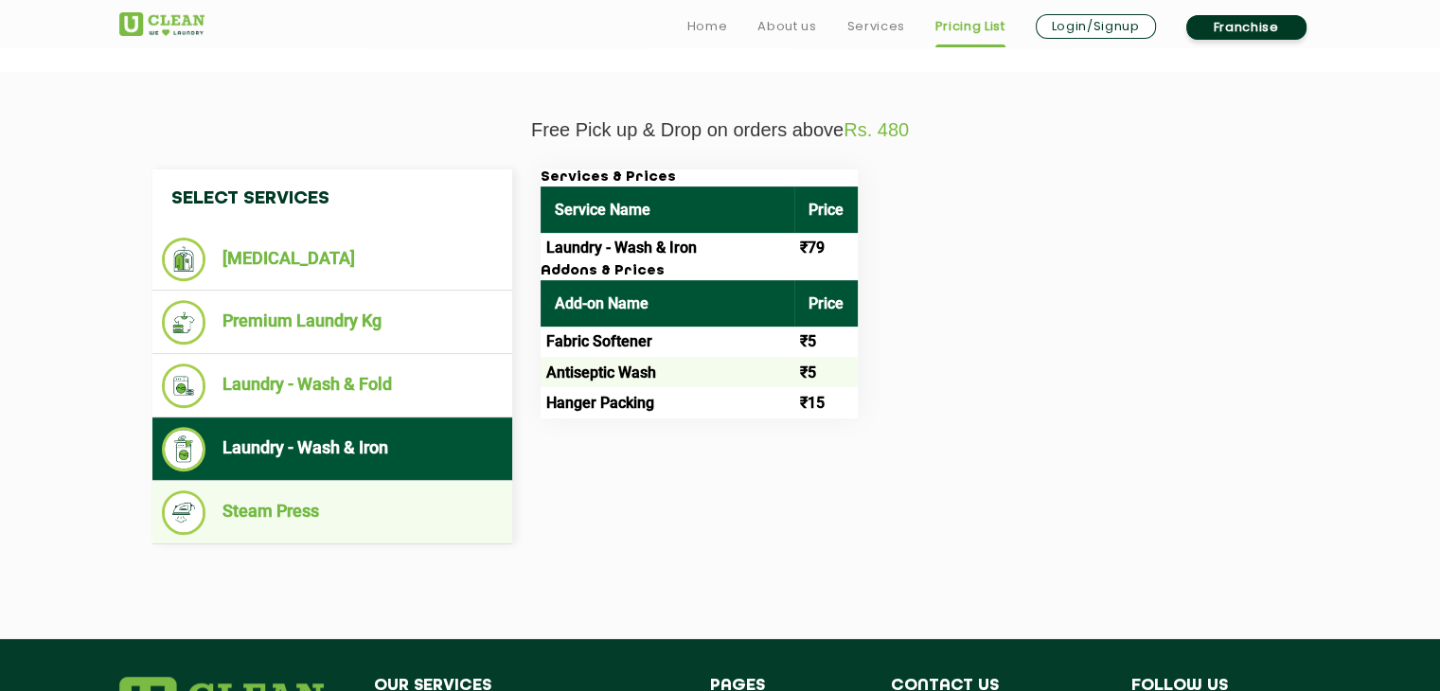
click at [296, 500] on li "Steam Press" at bounding box center [332, 512] width 341 height 44
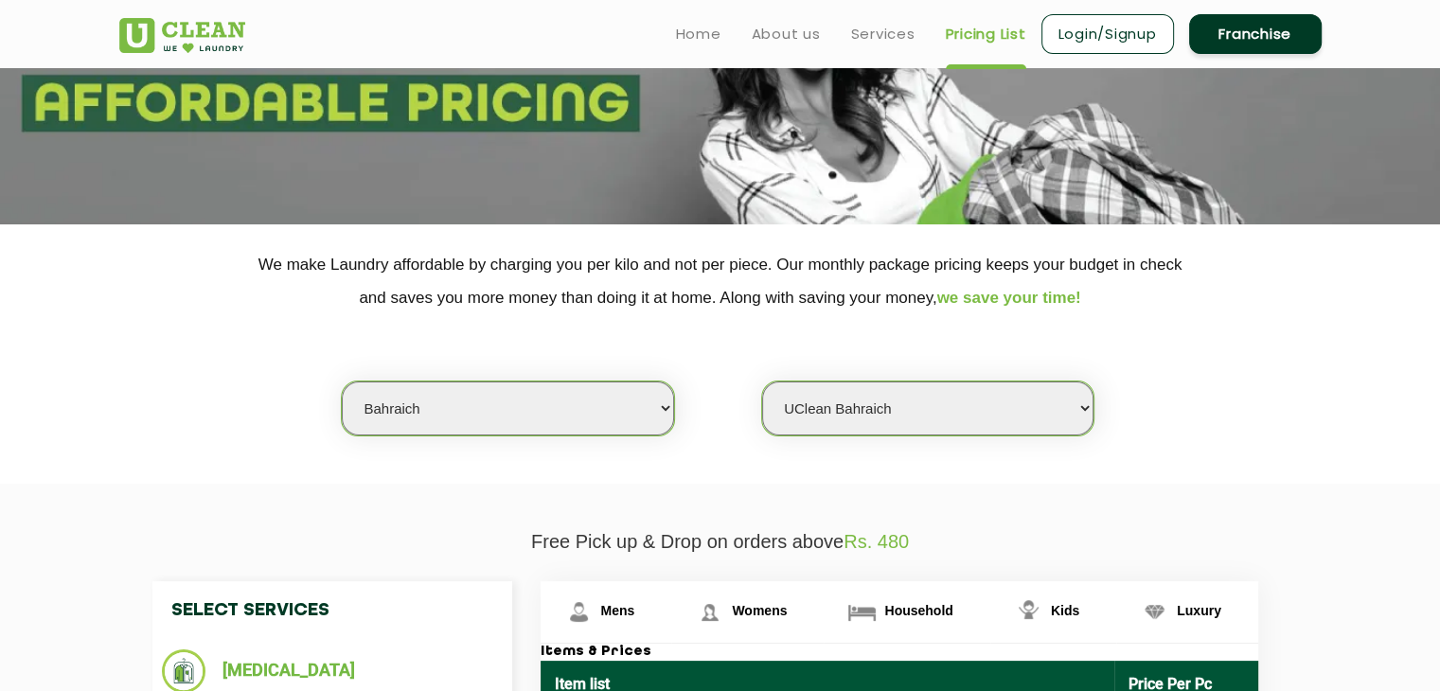
scroll to position [0, 0]
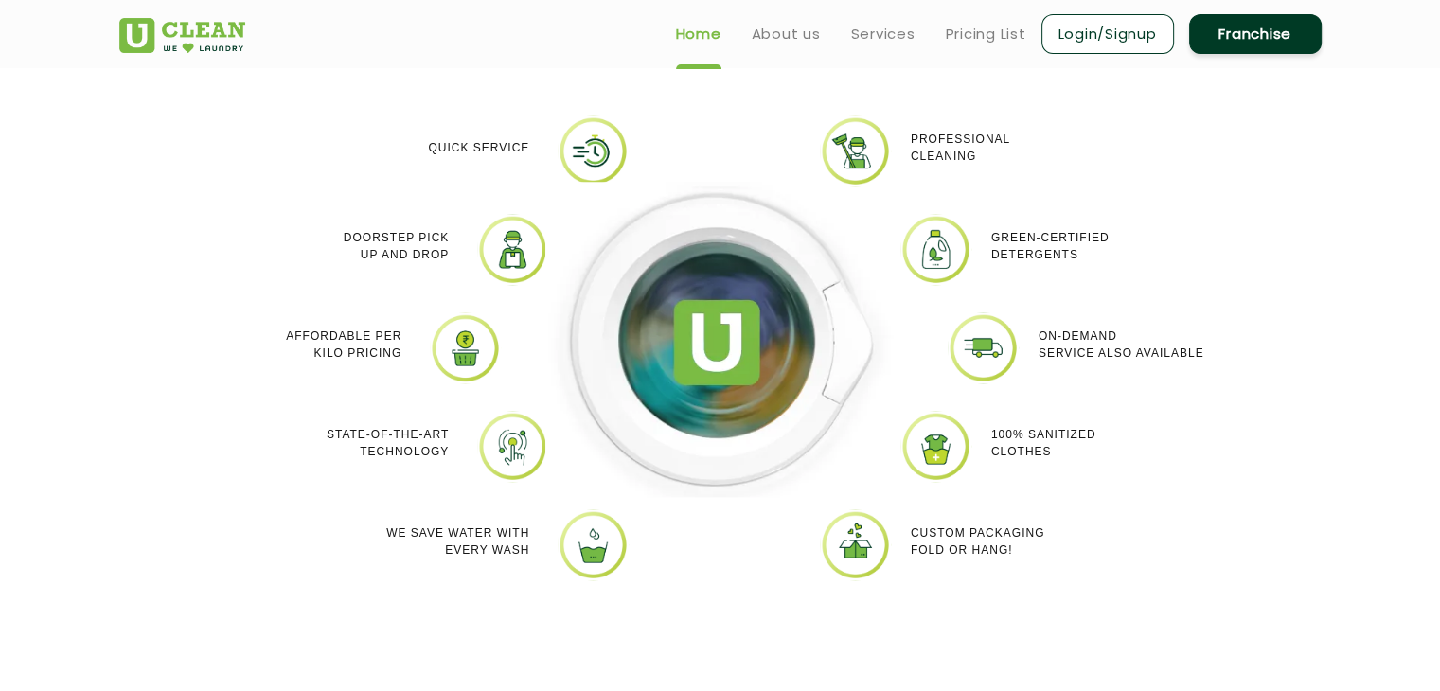
scroll to position [1655, 0]
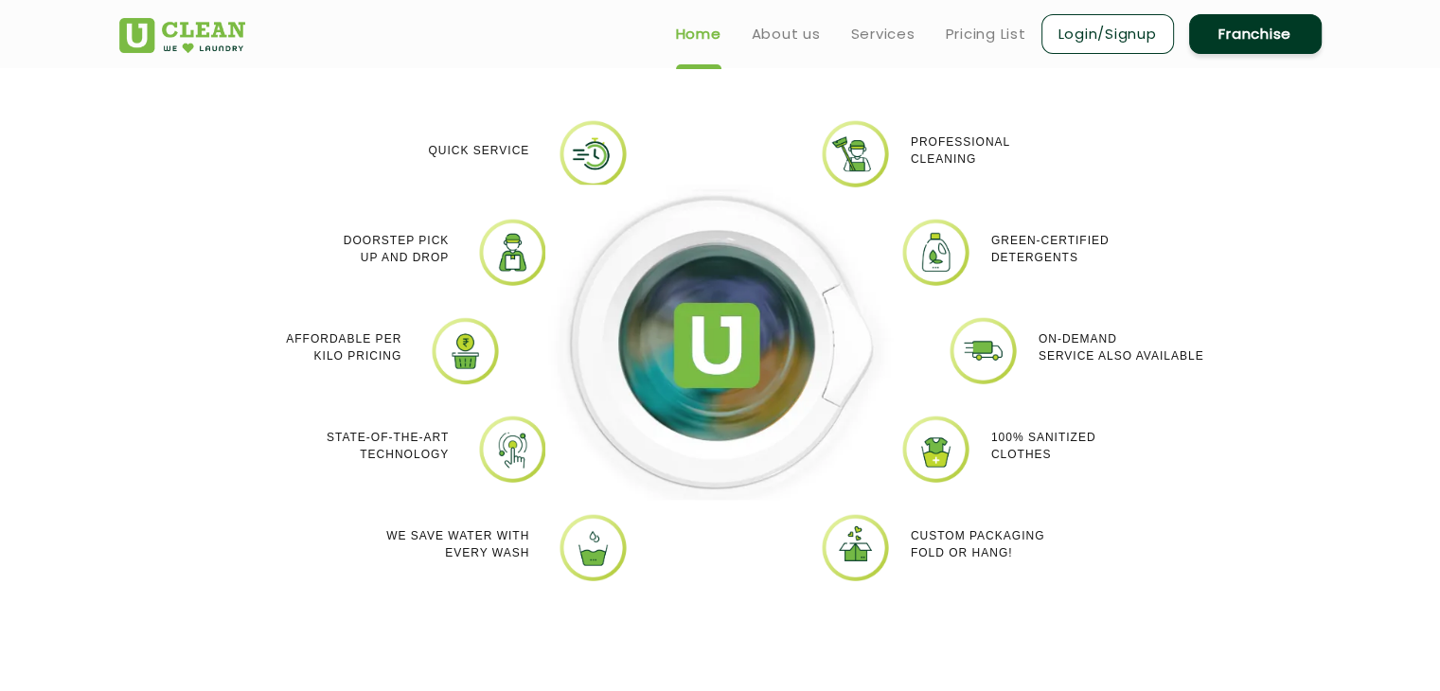
click at [841, 152] on img at bounding box center [855, 153] width 71 height 71
click at [924, 231] on img at bounding box center [935, 252] width 71 height 71
click at [977, 348] on img at bounding box center [982, 350] width 71 height 71
click at [901, 455] on img at bounding box center [935, 449] width 71 height 71
click at [564, 561] on div at bounding box center [720, 364] width 379 height 492
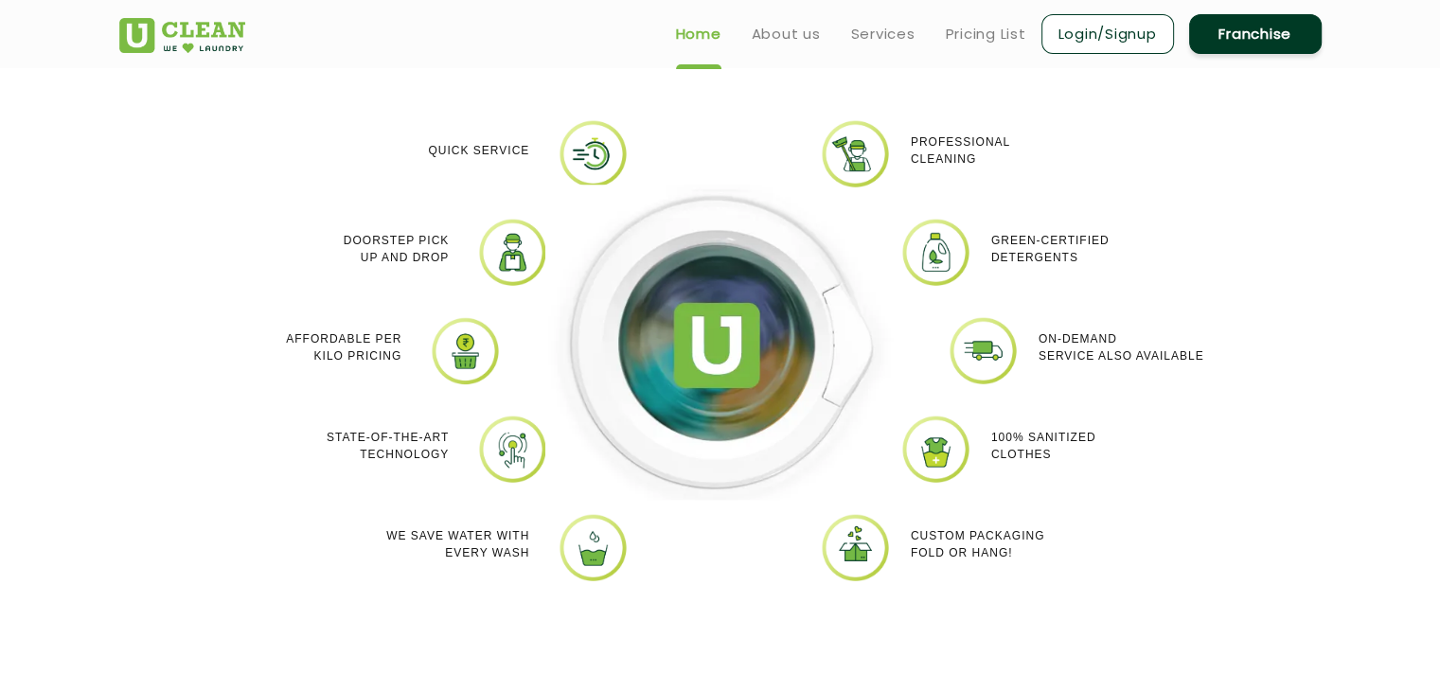
click at [516, 462] on img at bounding box center [512, 449] width 71 height 71
click at [469, 359] on img at bounding box center [465, 350] width 71 height 71
click at [519, 263] on img at bounding box center [512, 252] width 71 height 71
click at [587, 152] on div at bounding box center [720, 364] width 379 height 492
click at [511, 256] on img at bounding box center [512, 252] width 71 height 71
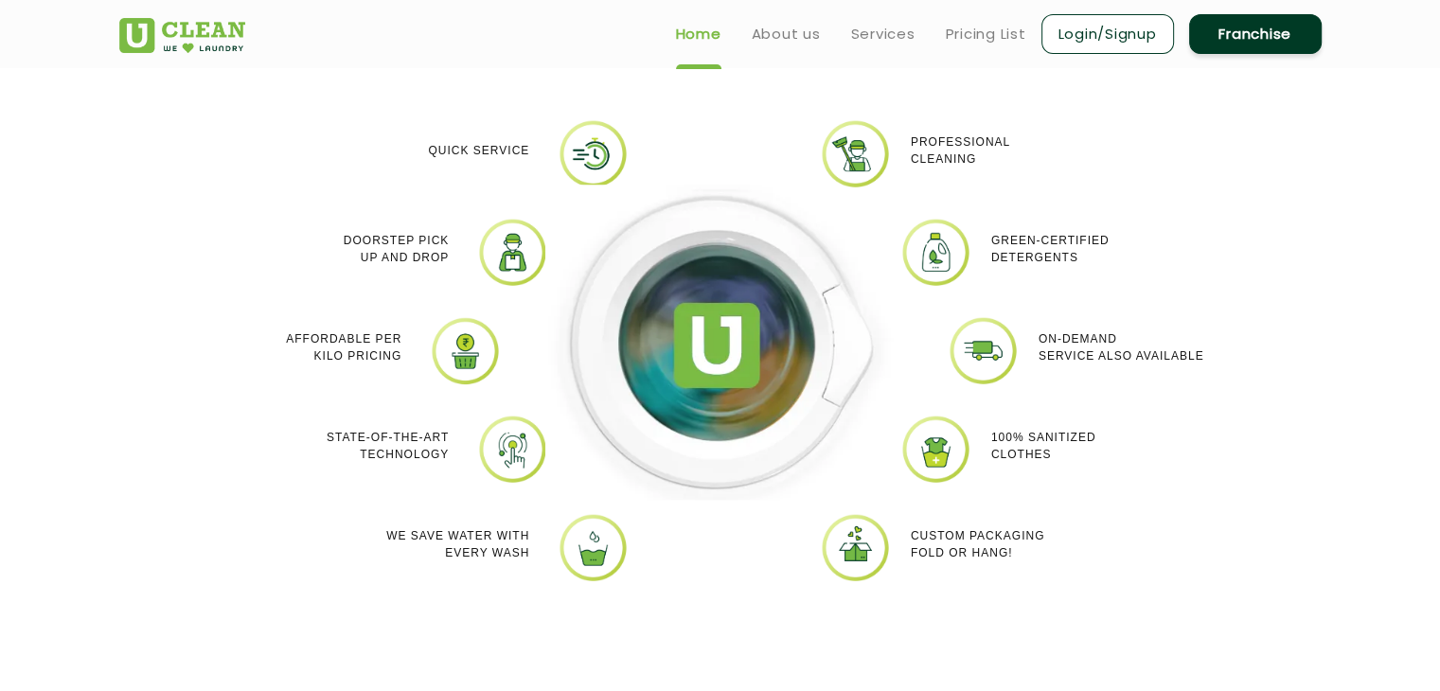
click at [458, 349] on img at bounding box center [465, 350] width 71 height 71
click at [502, 463] on img at bounding box center [512, 449] width 71 height 71
click at [594, 549] on div at bounding box center [720, 364] width 379 height 492
click at [858, 550] on img at bounding box center [855, 547] width 71 height 71
click at [515, 463] on img at bounding box center [512, 449] width 71 height 71
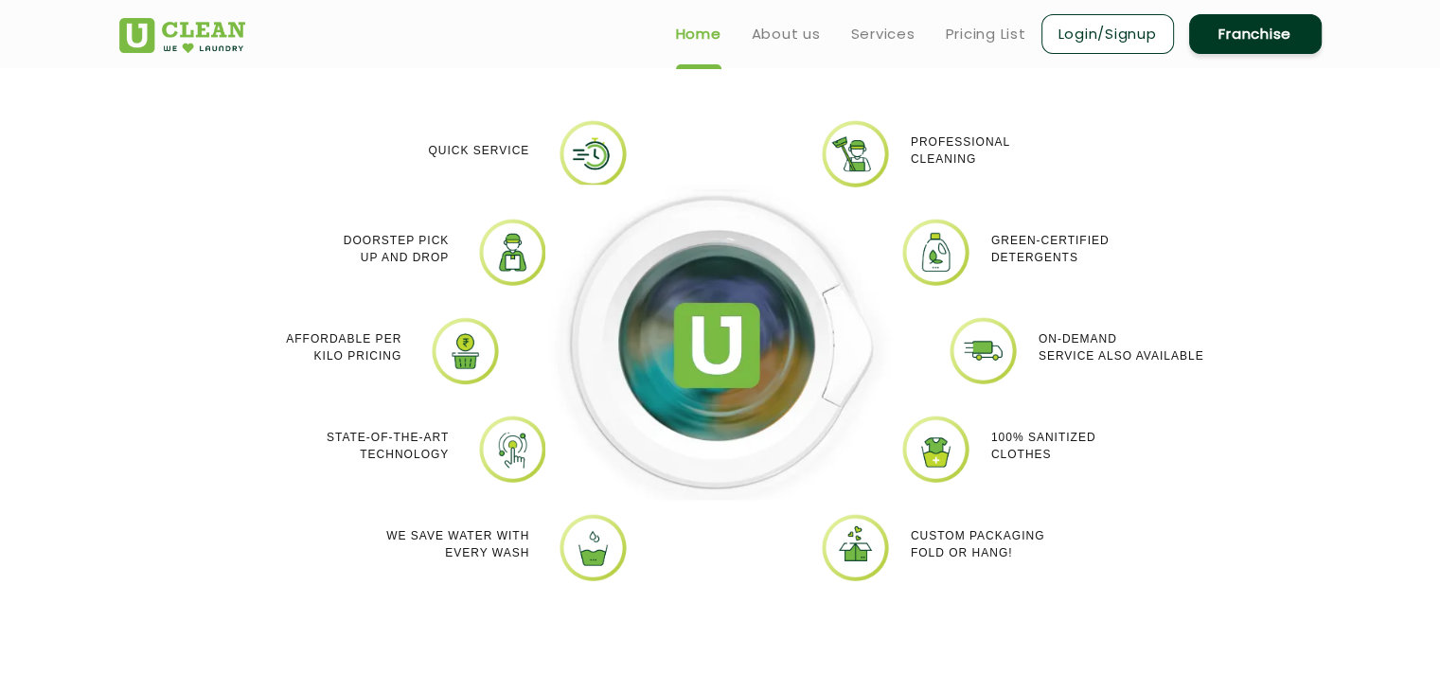
drag, startPoint x: 515, startPoint y: 463, endPoint x: 864, endPoint y: 549, distance: 359.7
click at [864, 549] on div "Quick Service Doorstep Pick up and Drop Affordable per kilo pricing State-of-th…" at bounding box center [720, 364] width 1231 height 549
click at [920, 240] on img at bounding box center [935, 252] width 71 height 71
click at [859, 140] on img at bounding box center [855, 153] width 71 height 71
click at [594, 152] on div at bounding box center [720, 364] width 379 height 492
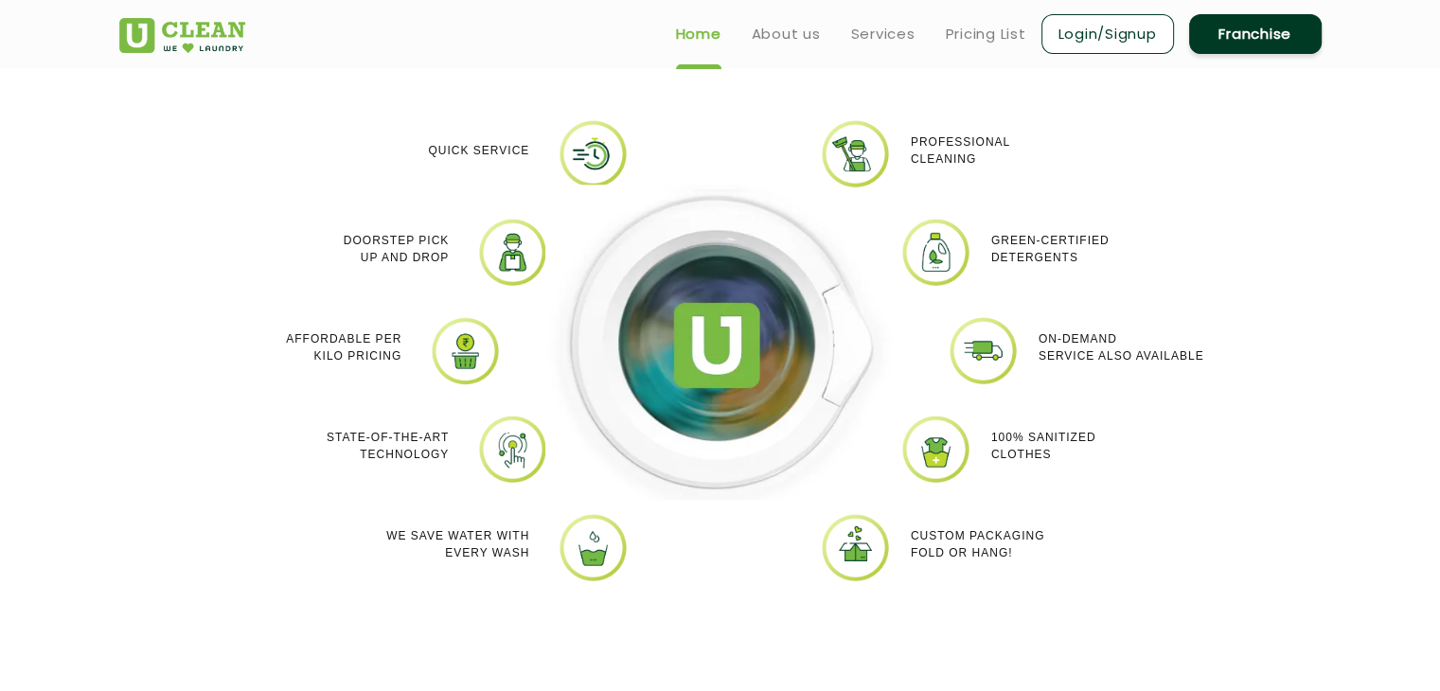
click at [522, 247] on img at bounding box center [512, 252] width 71 height 71
click at [445, 357] on img at bounding box center [465, 350] width 71 height 71
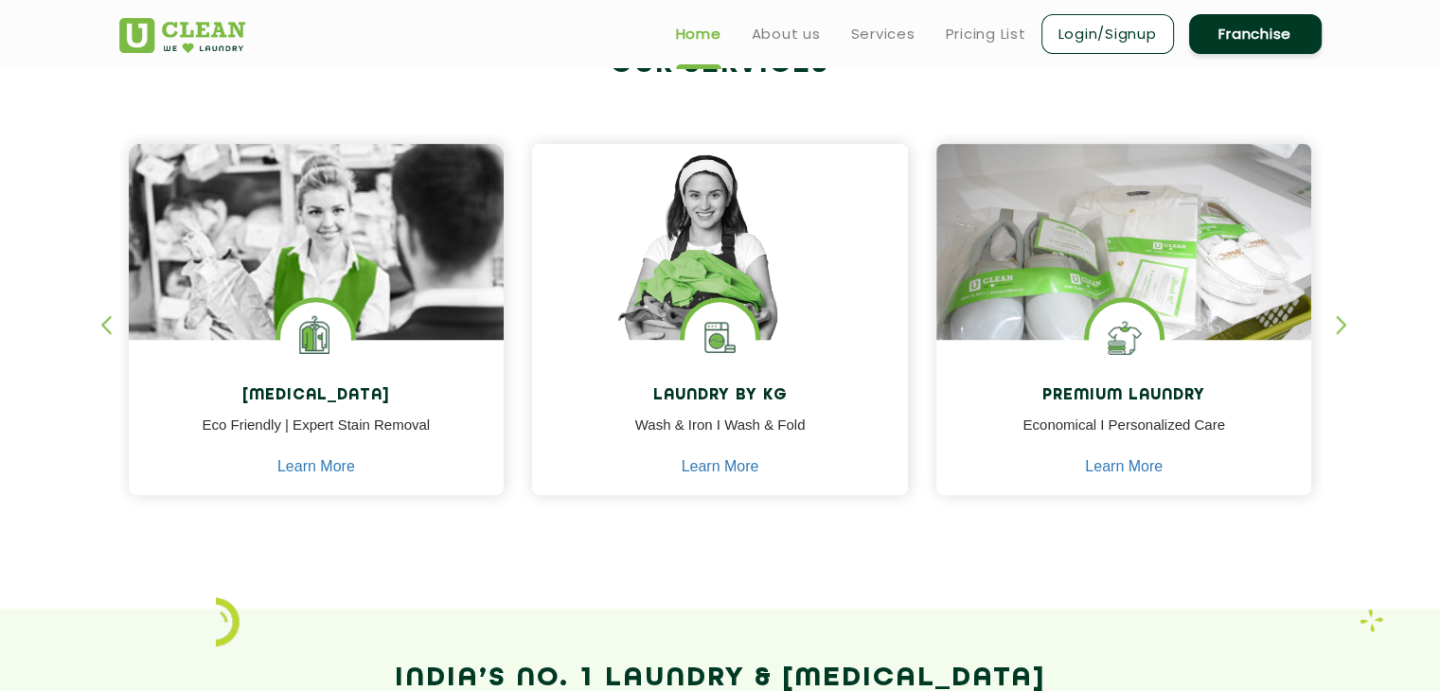
scroll to position [746, 0]
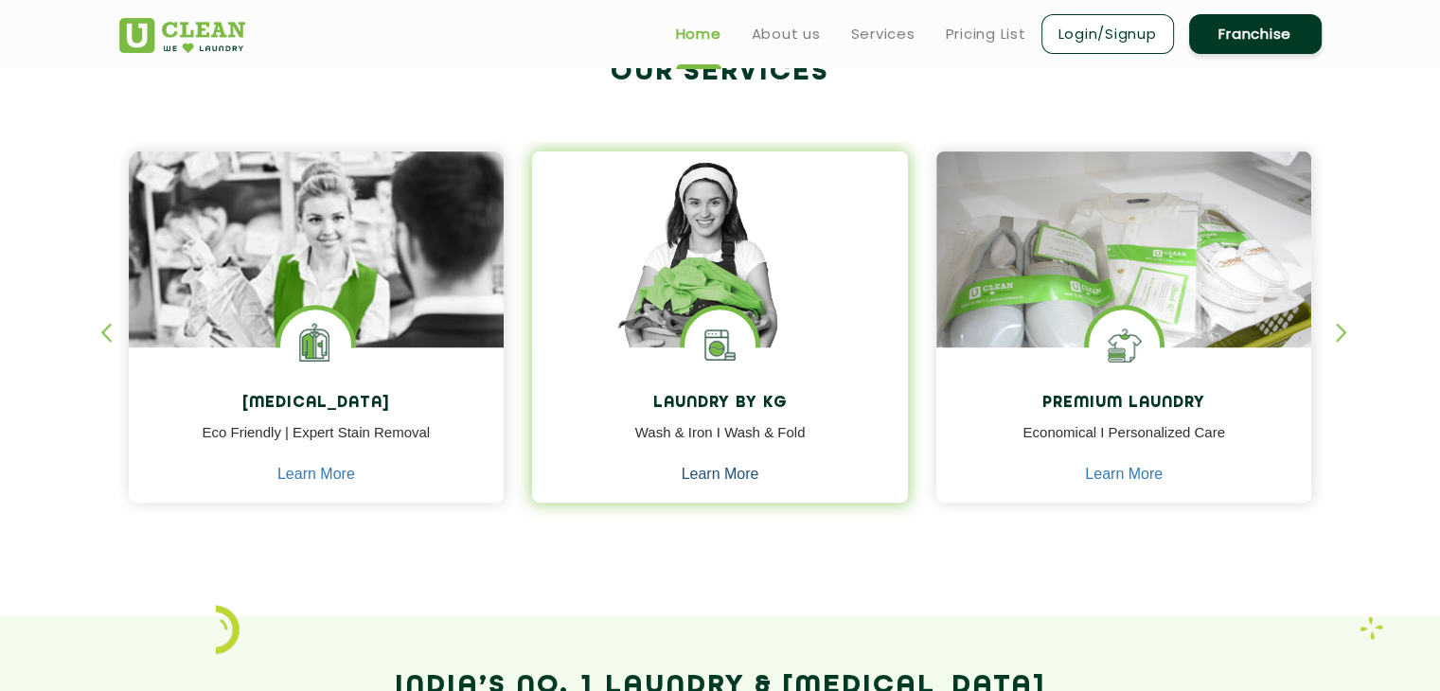
click at [714, 470] on link "Learn More" at bounding box center [721, 474] width 78 height 17
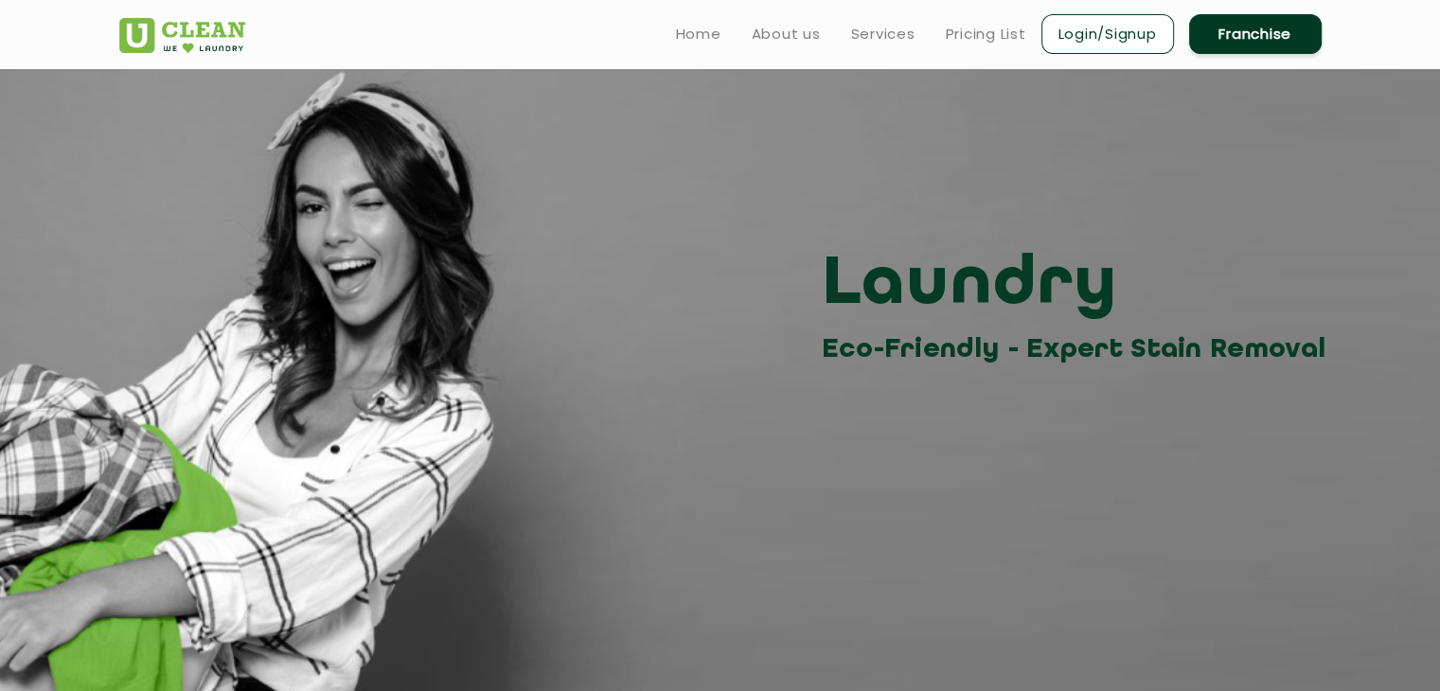
scroll to position [746, 0]
